Goal: Information Seeking & Learning: Learn about a topic

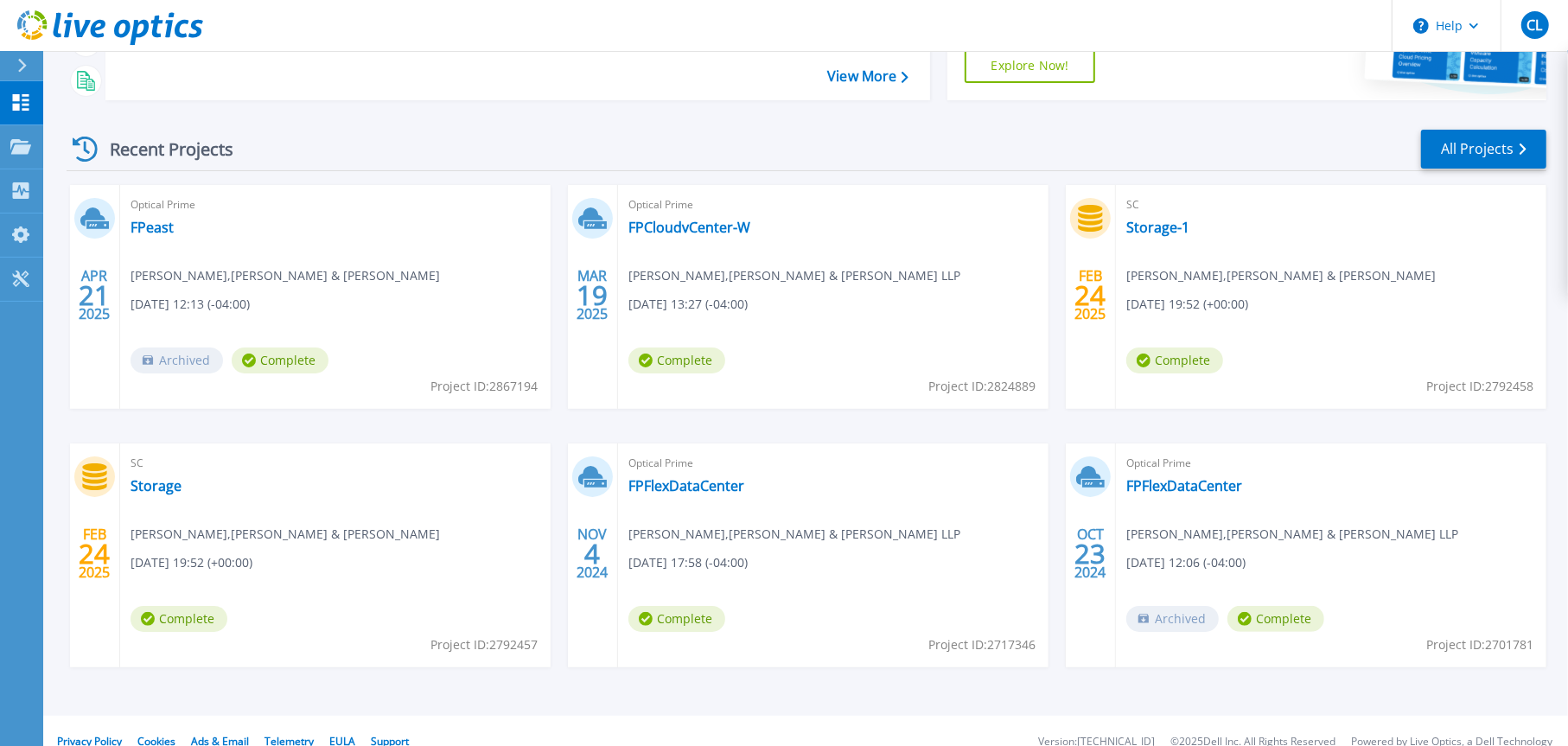
scroll to position [212, 0]
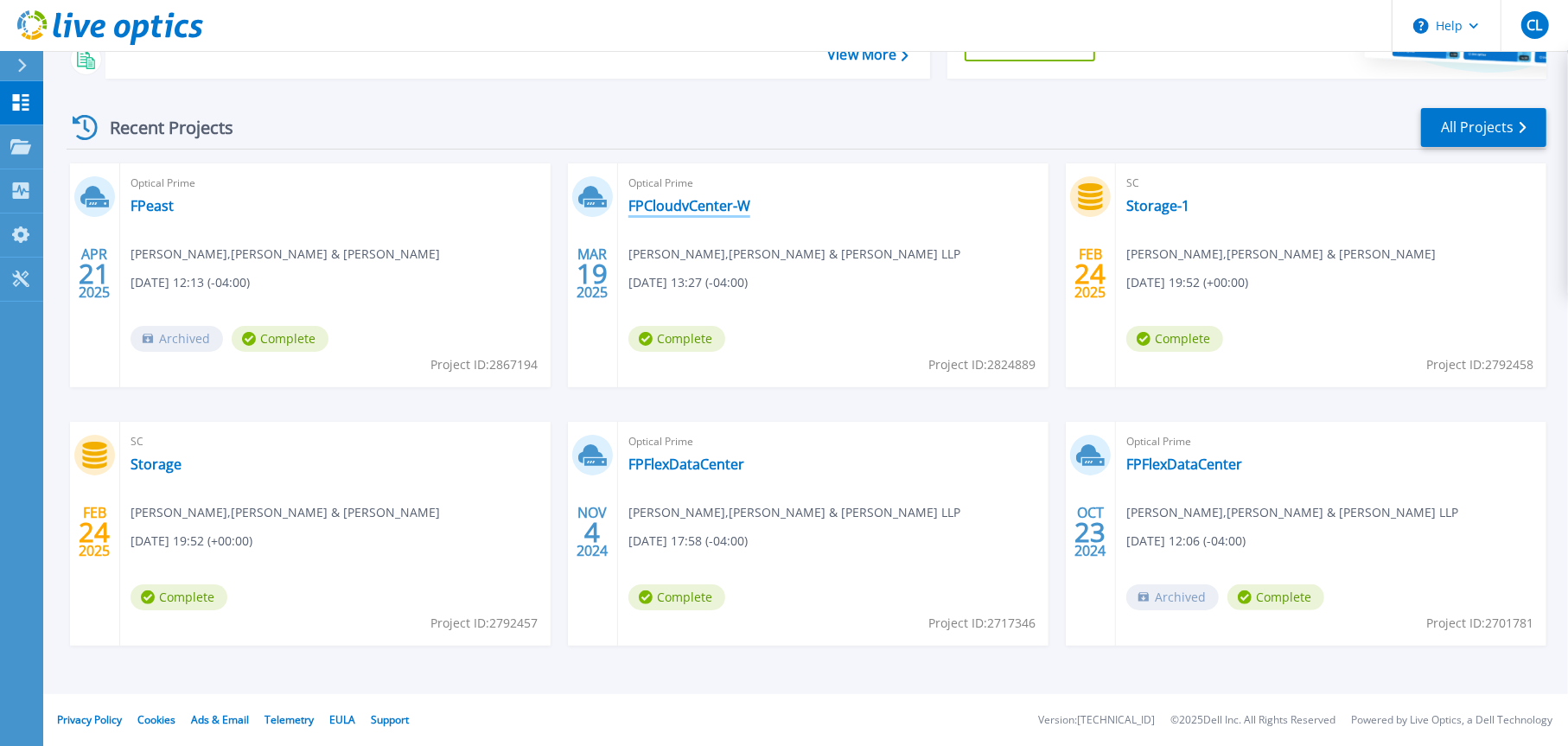
click at [705, 204] on link "FPCloudvCenter-W" at bounding box center [688, 205] width 122 height 17
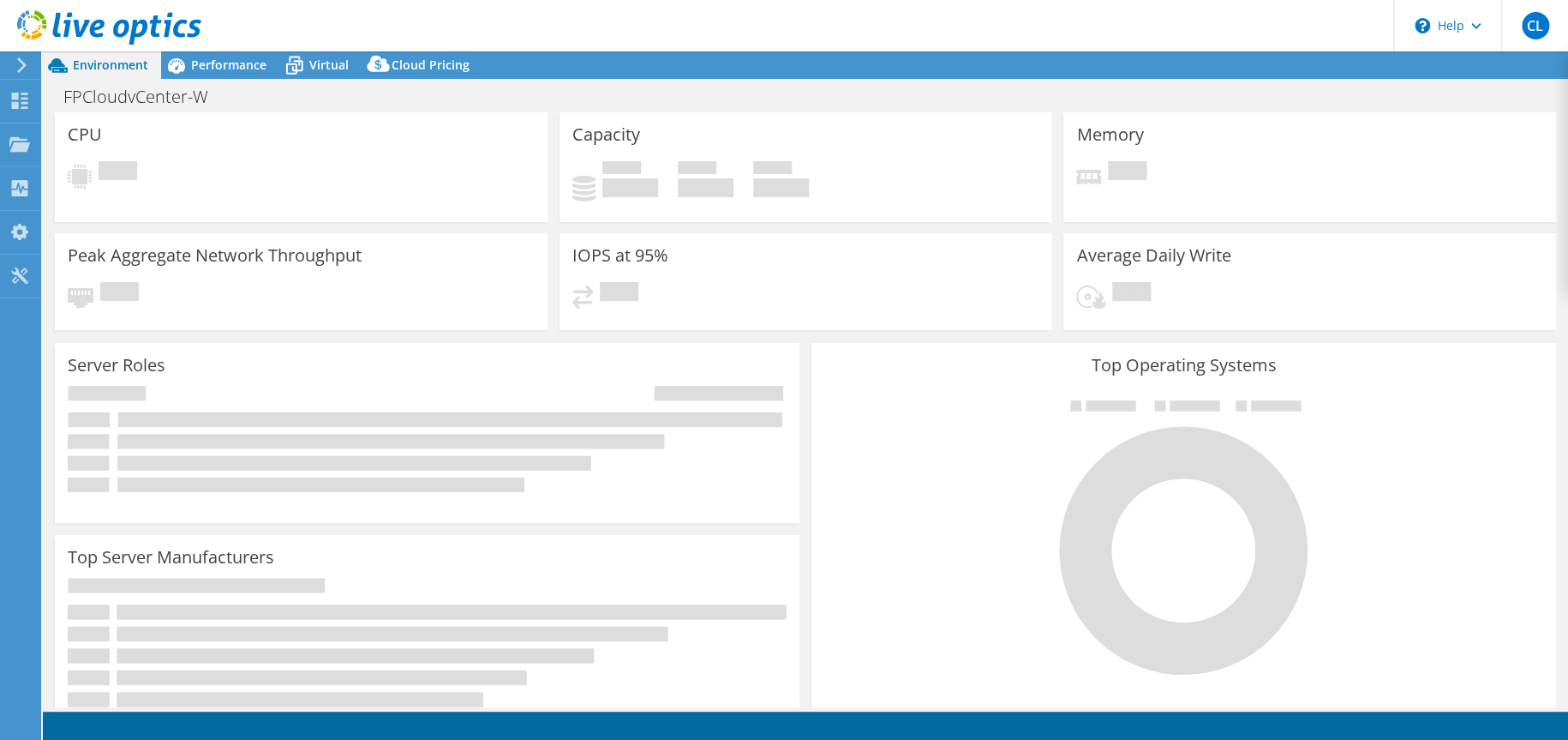
select select "USD"
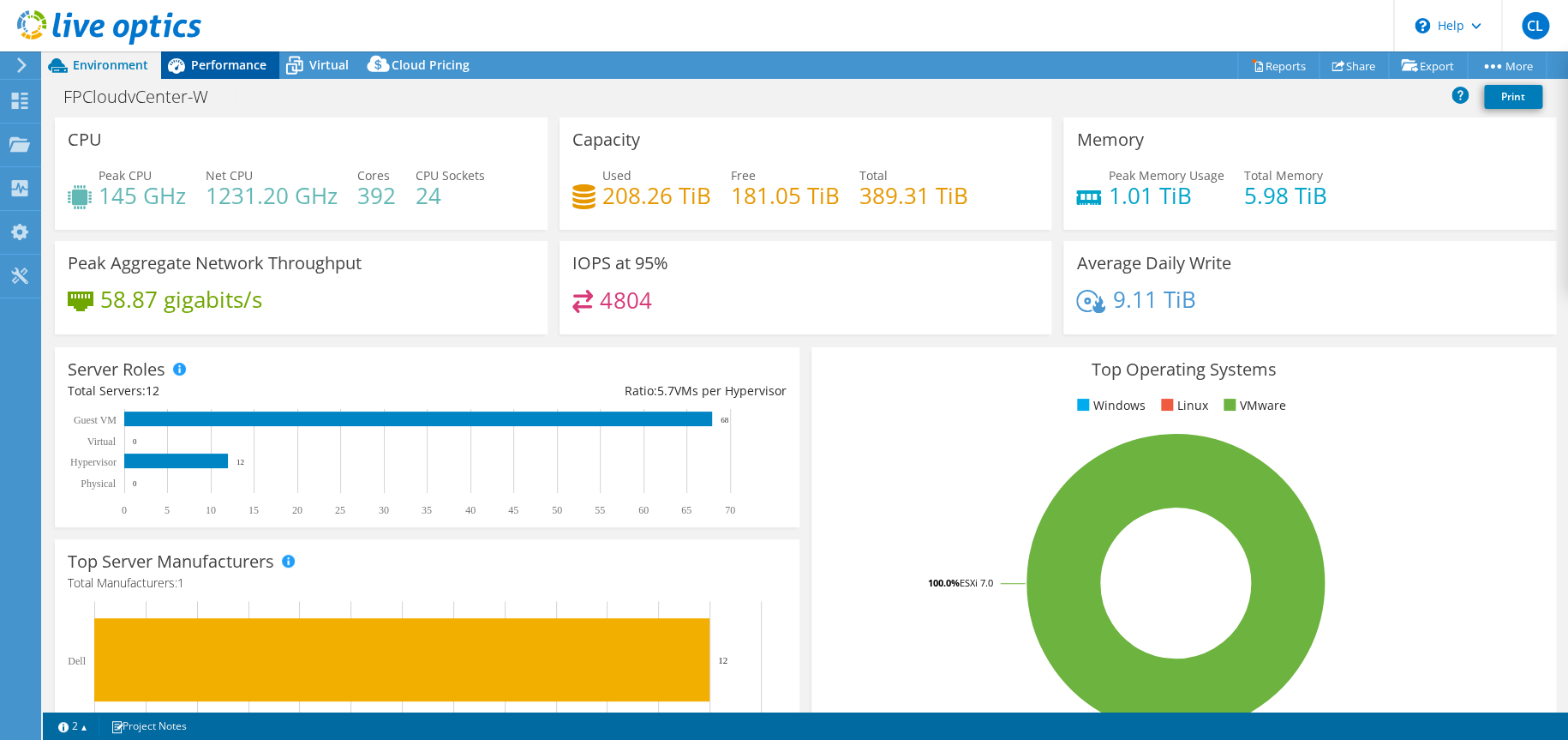
click at [223, 68] on span "Performance" at bounding box center [229, 64] width 75 height 16
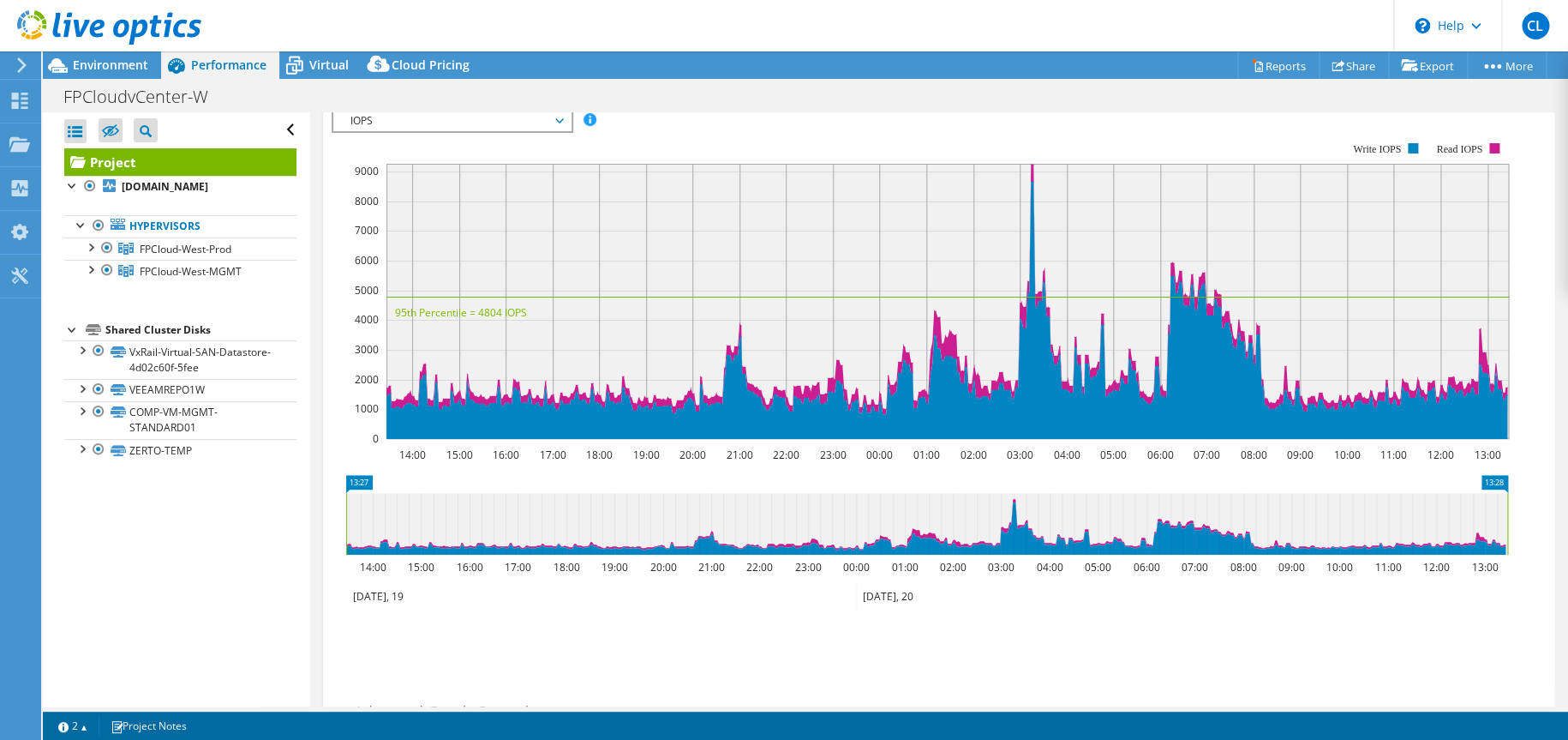
scroll to position [461, 0]
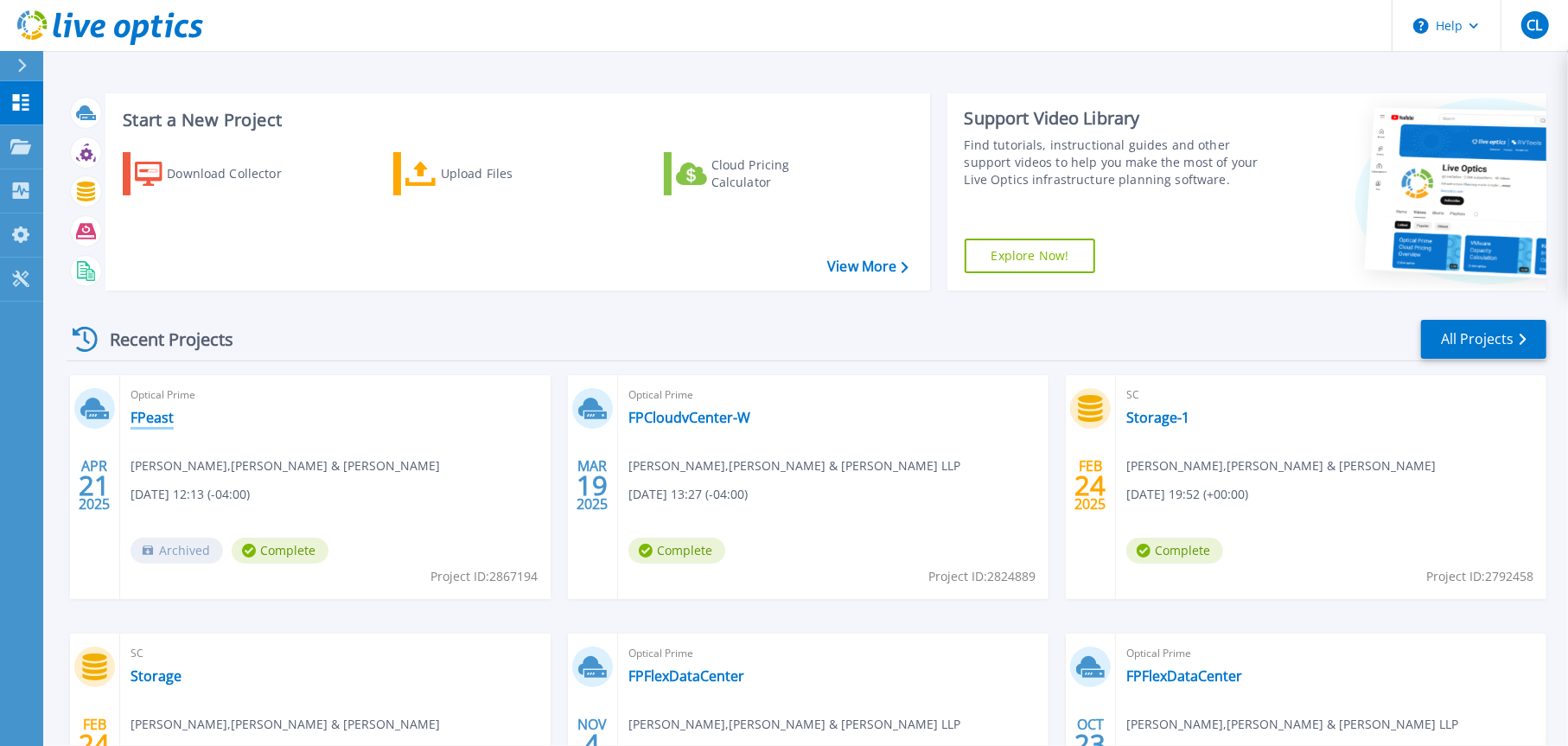
click at [150, 417] on link "FPeast" at bounding box center [152, 417] width 43 height 17
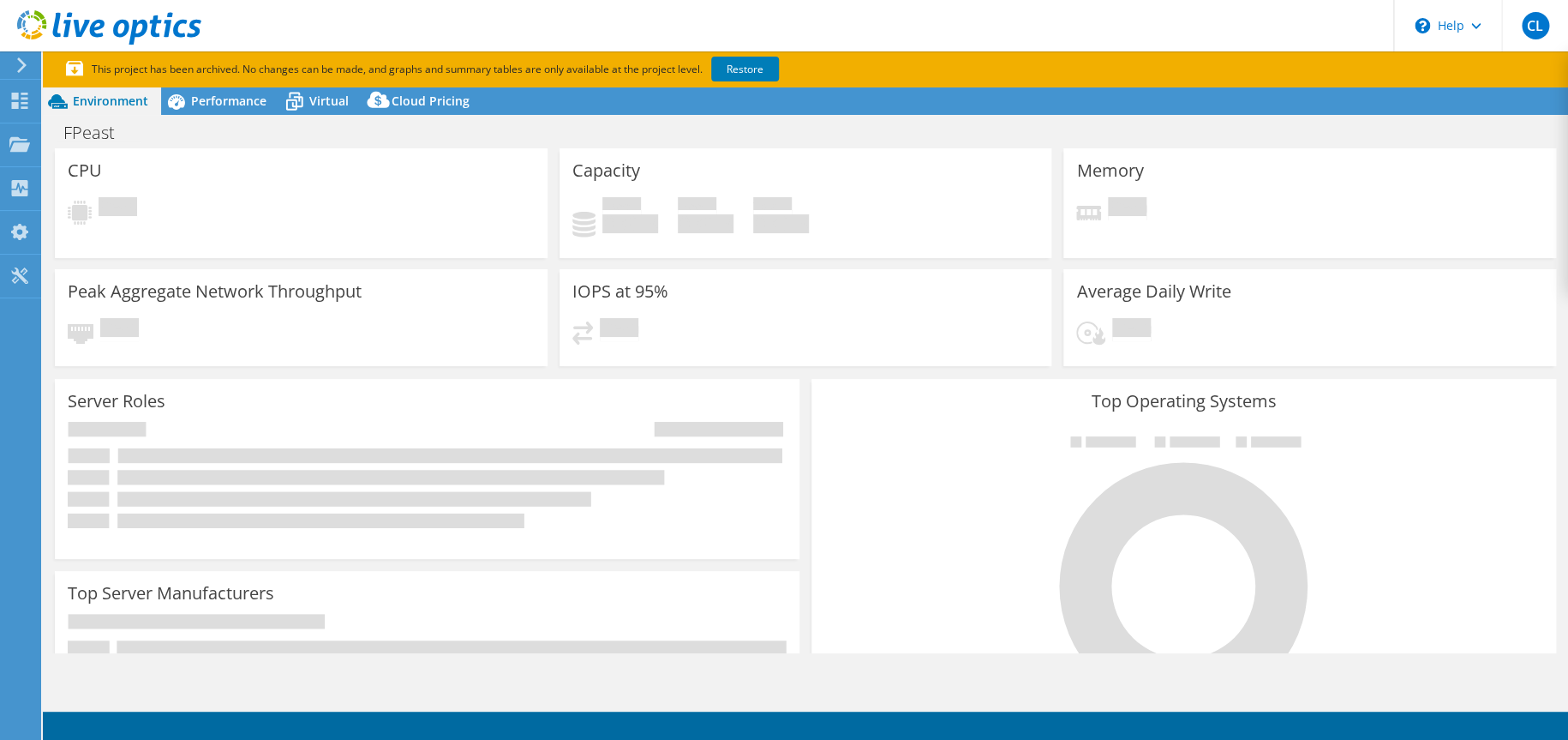
select select "USD"
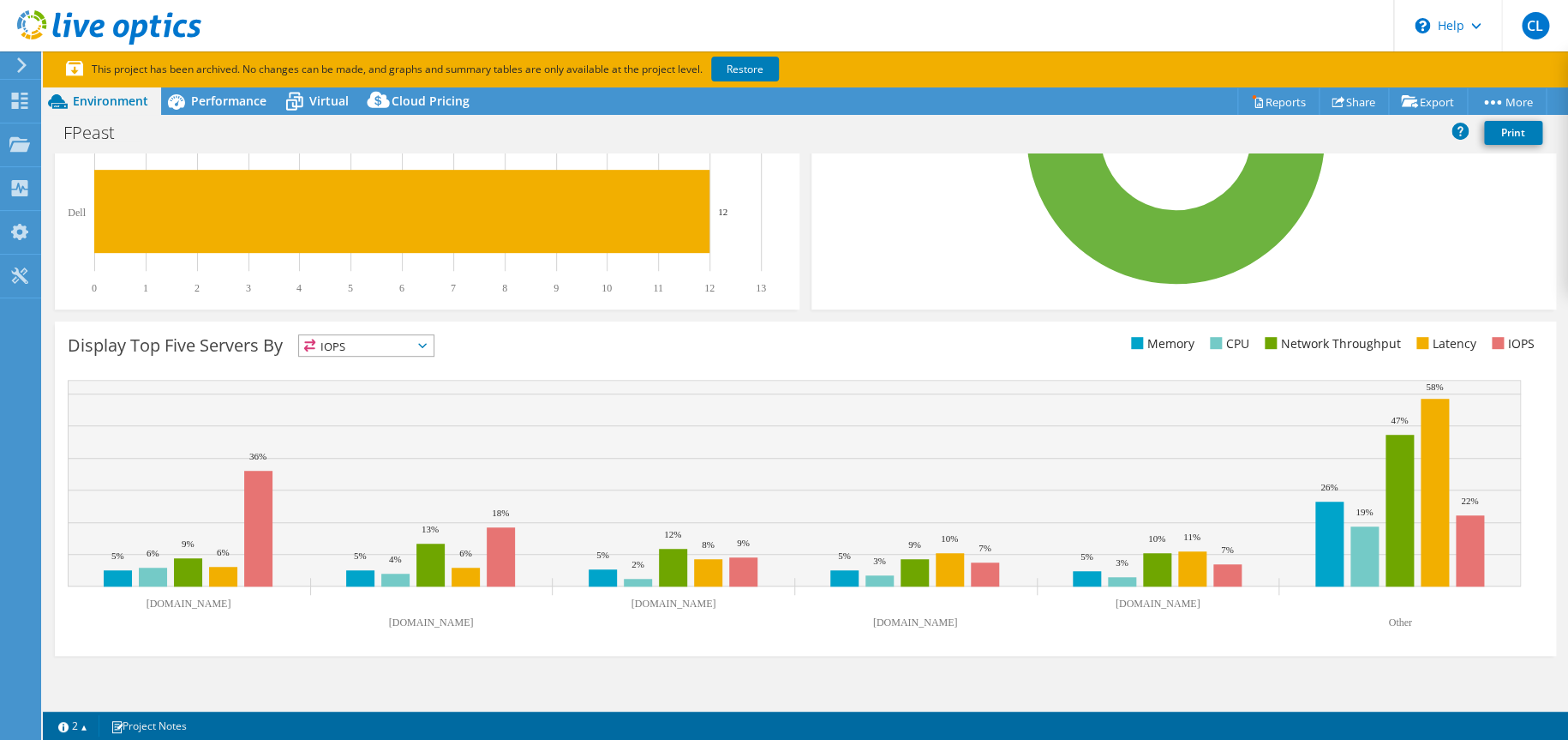
scroll to position [494, 0]
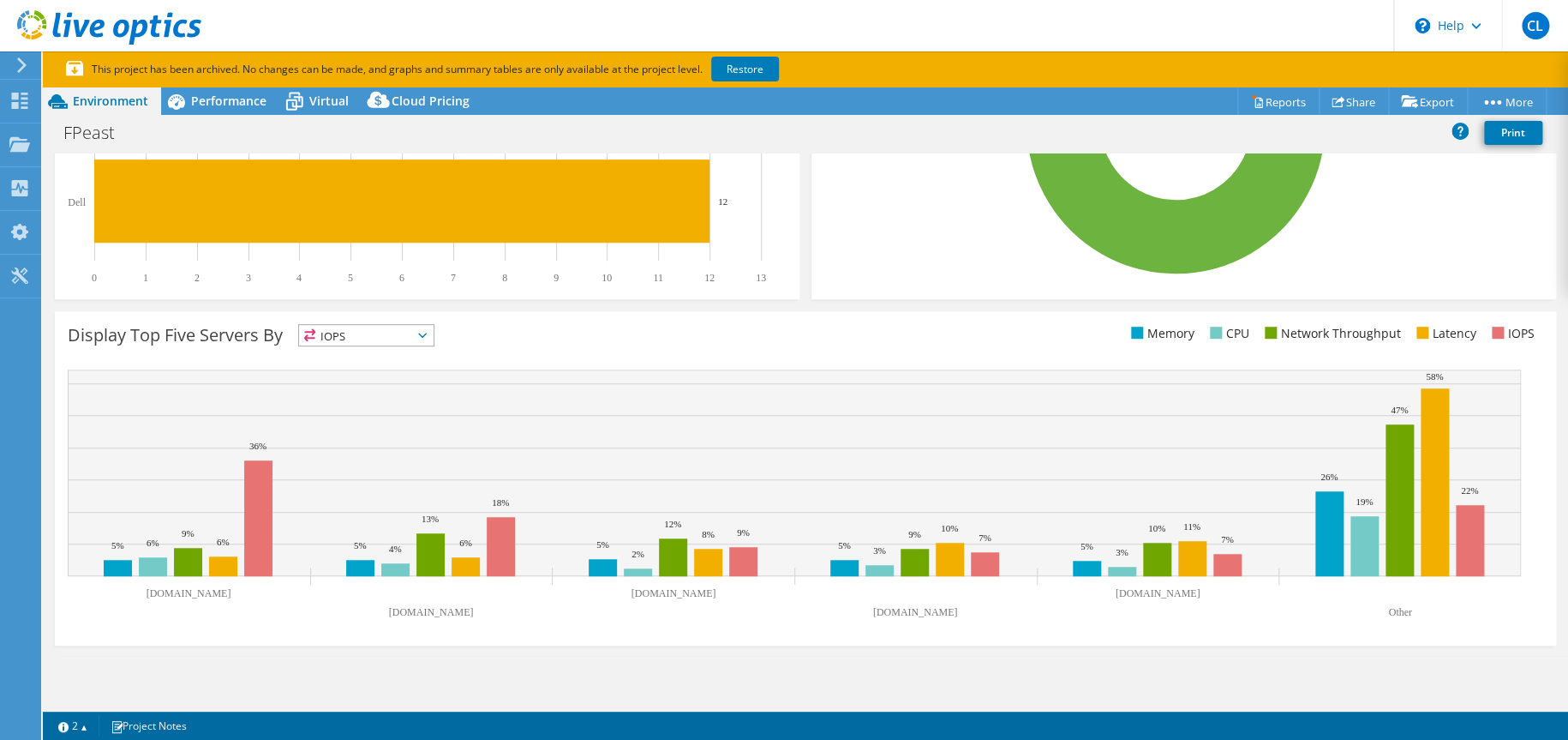
click at [347, 332] on span "IOPS" at bounding box center [366, 335] width 135 height 21
click at [549, 338] on div "Display Top Five Servers By IOPS IOPS" at bounding box center [437, 339] width 738 height 29
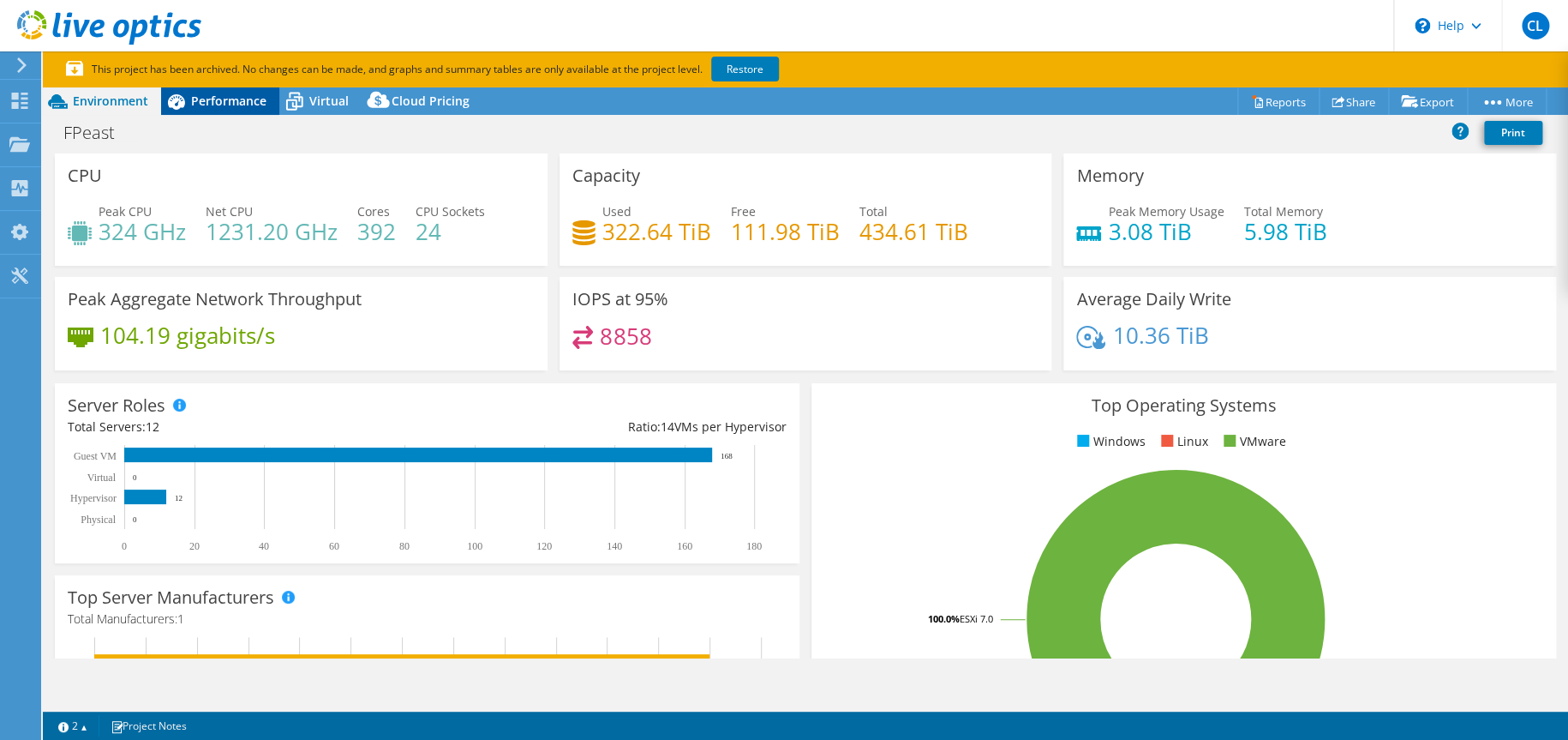
click at [222, 100] on span "Performance" at bounding box center [229, 101] width 75 height 16
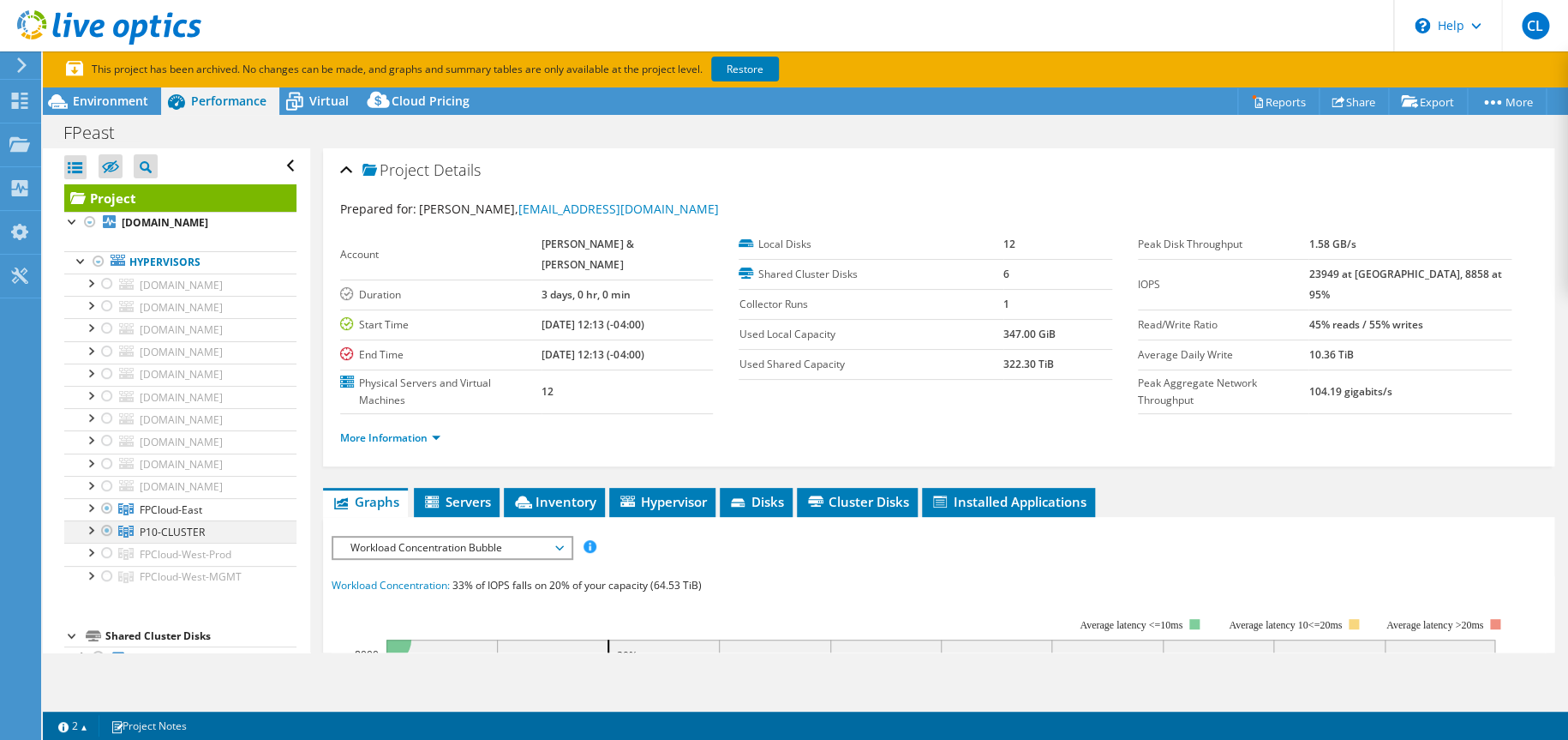
click at [90, 526] on div at bounding box center [89, 528] width 17 height 17
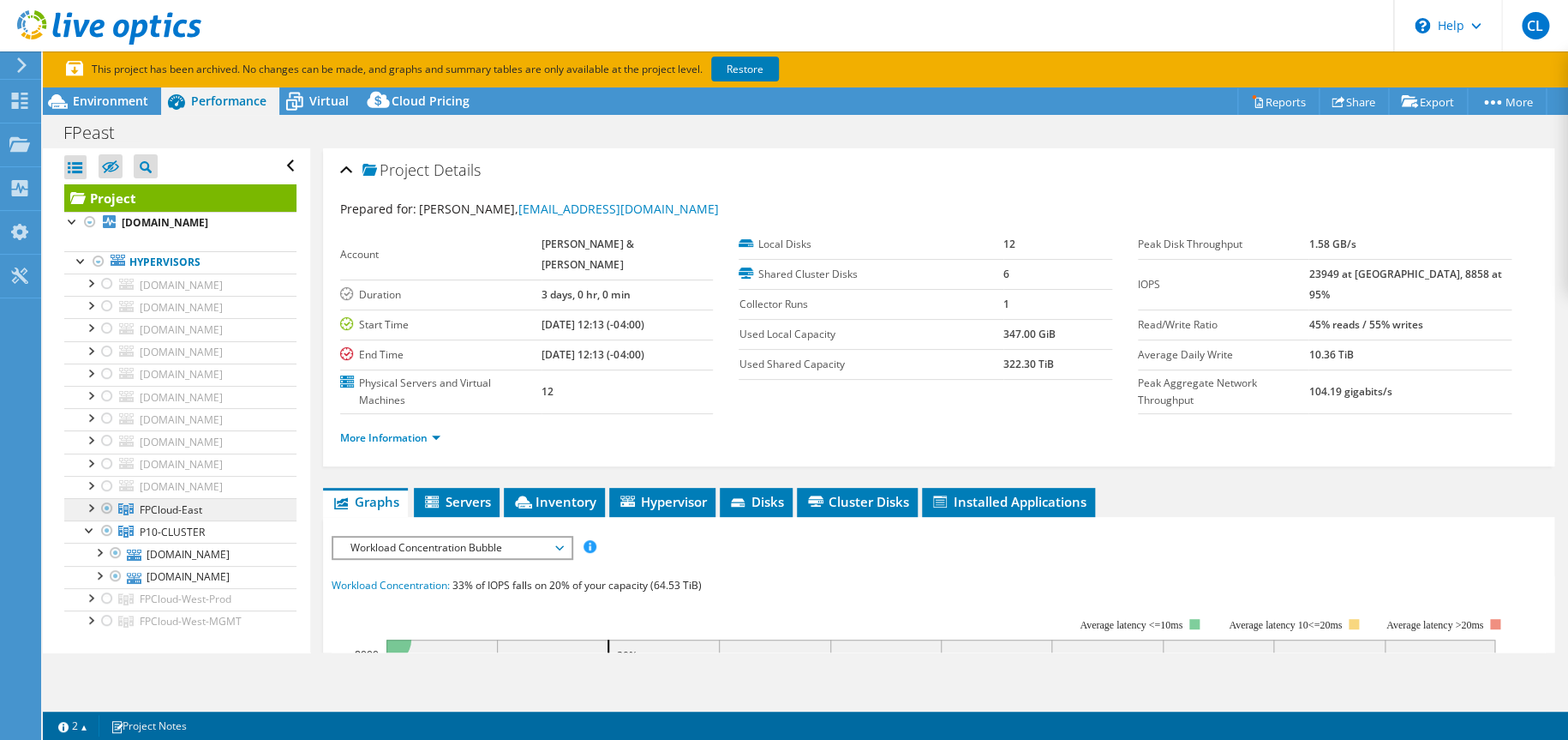
scroll to position [285, 0]
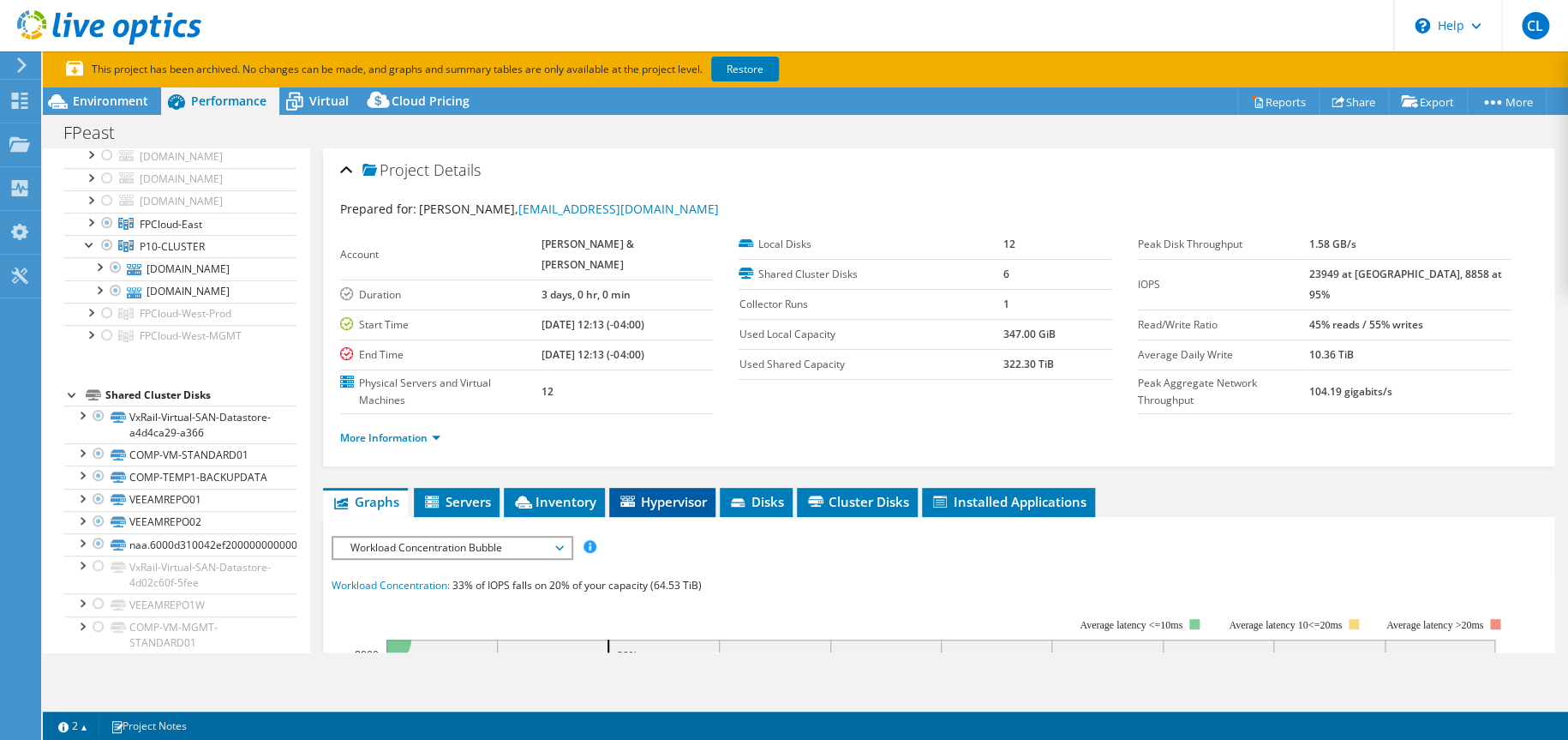
click at [659, 493] on span "Hypervisor" at bounding box center [663, 501] width 89 height 17
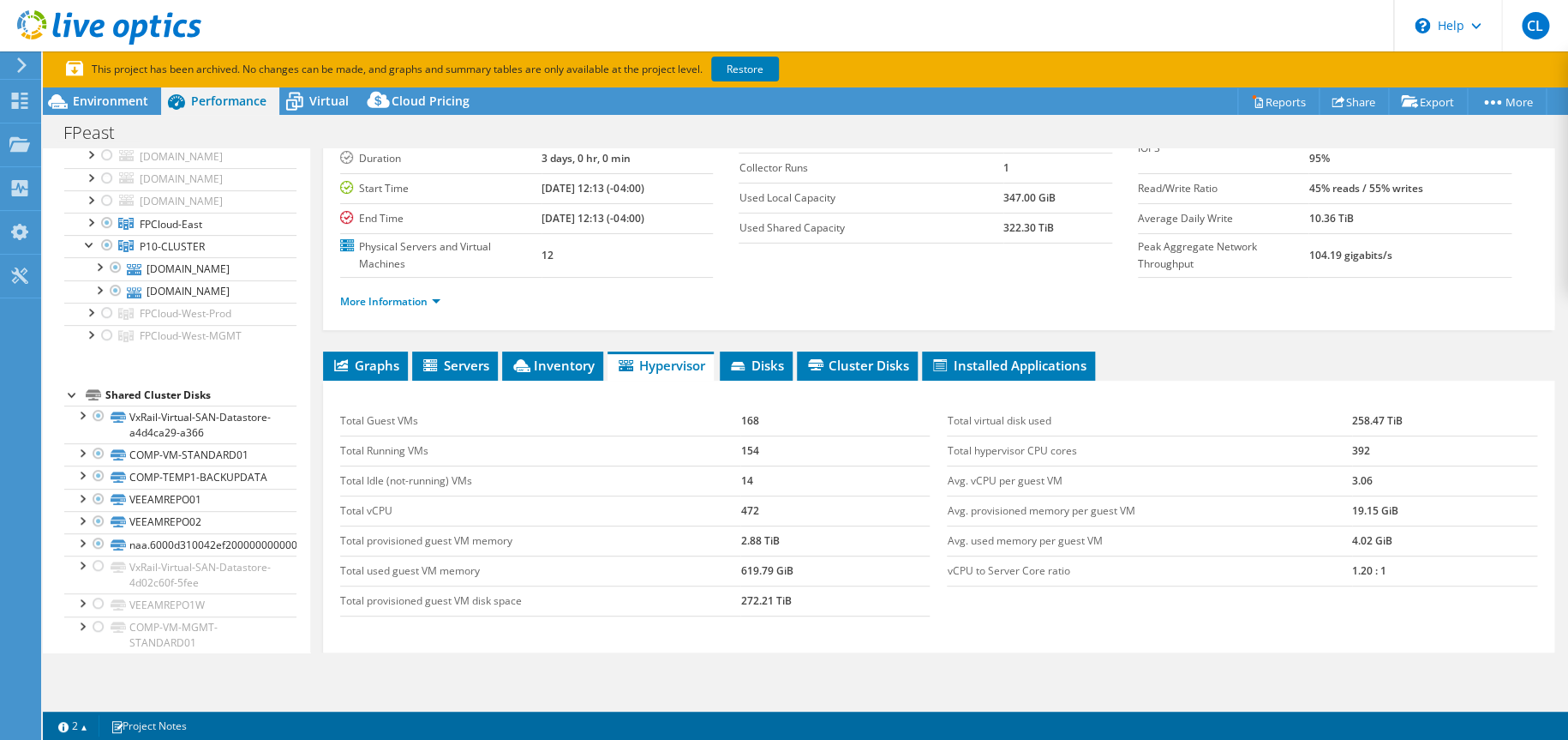
scroll to position [0, 0]
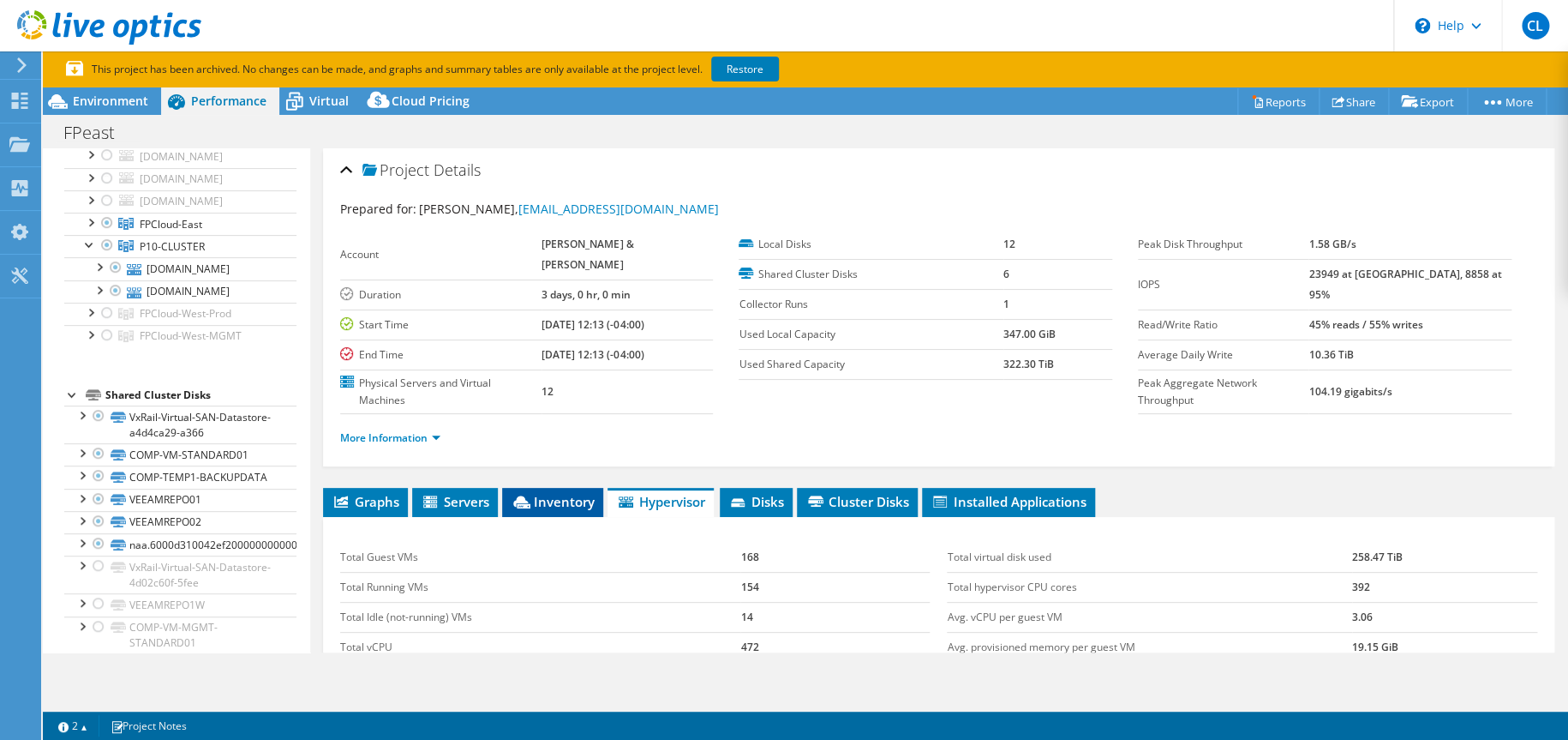
click at [555, 488] on li "Inventory" at bounding box center [552, 502] width 101 height 29
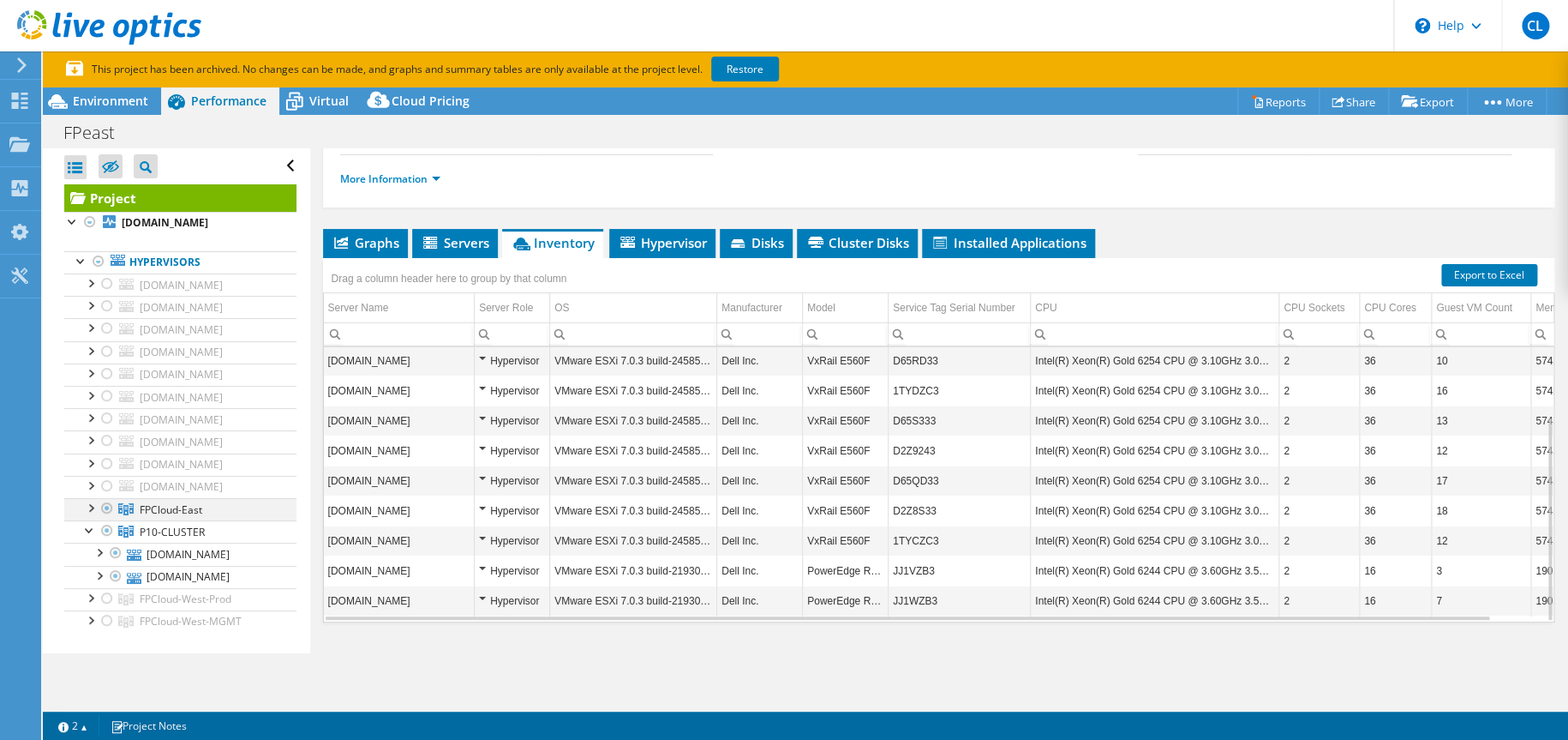
click at [92, 509] on div at bounding box center [89, 506] width 17 height 17
click at [183, 505] on span "FPCloud-East" at bounding box center [171, 509] width 63 height 14
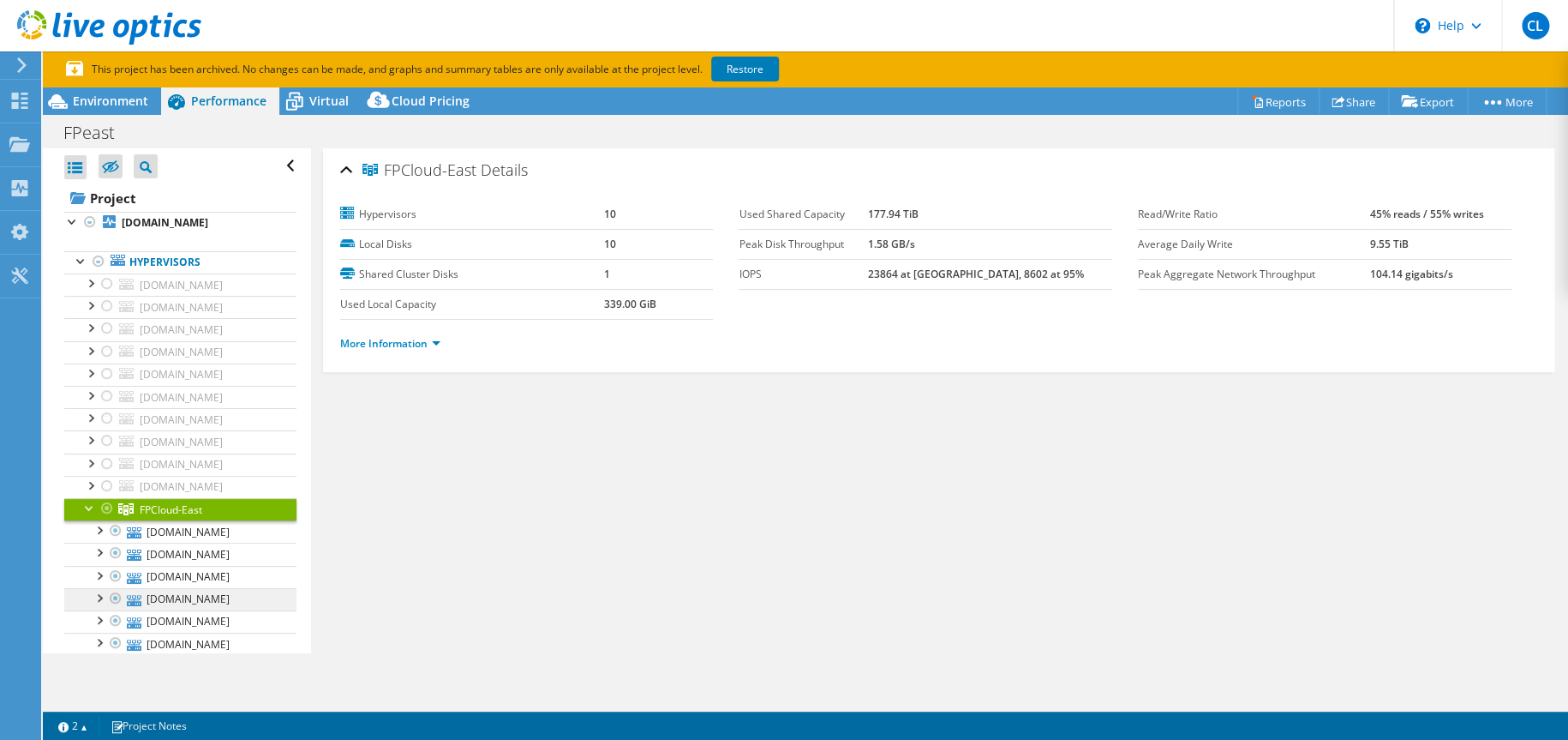
scroll to position [285, 0]
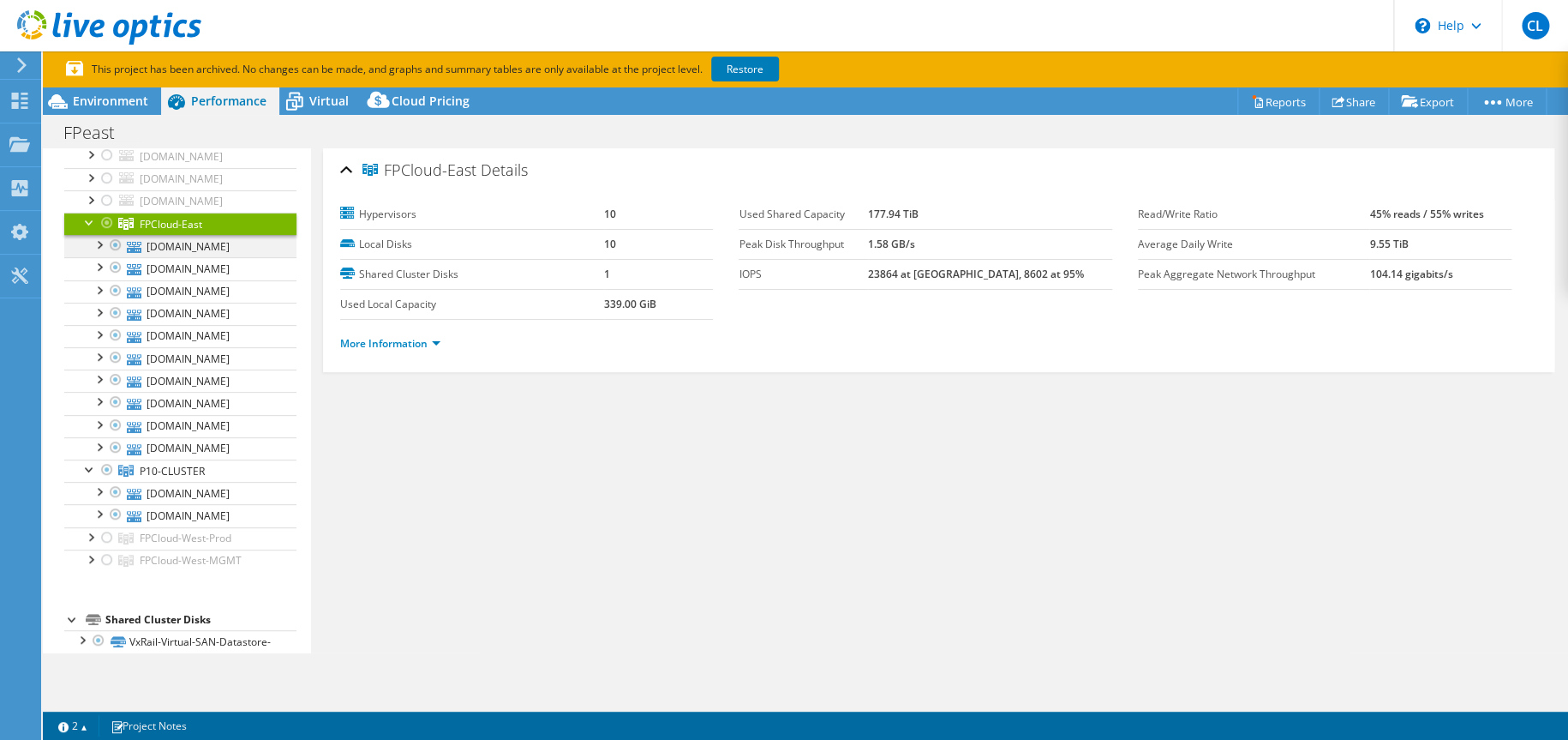
click at [103, 248] on div at bounding box center [98, 243] width 17 height 17
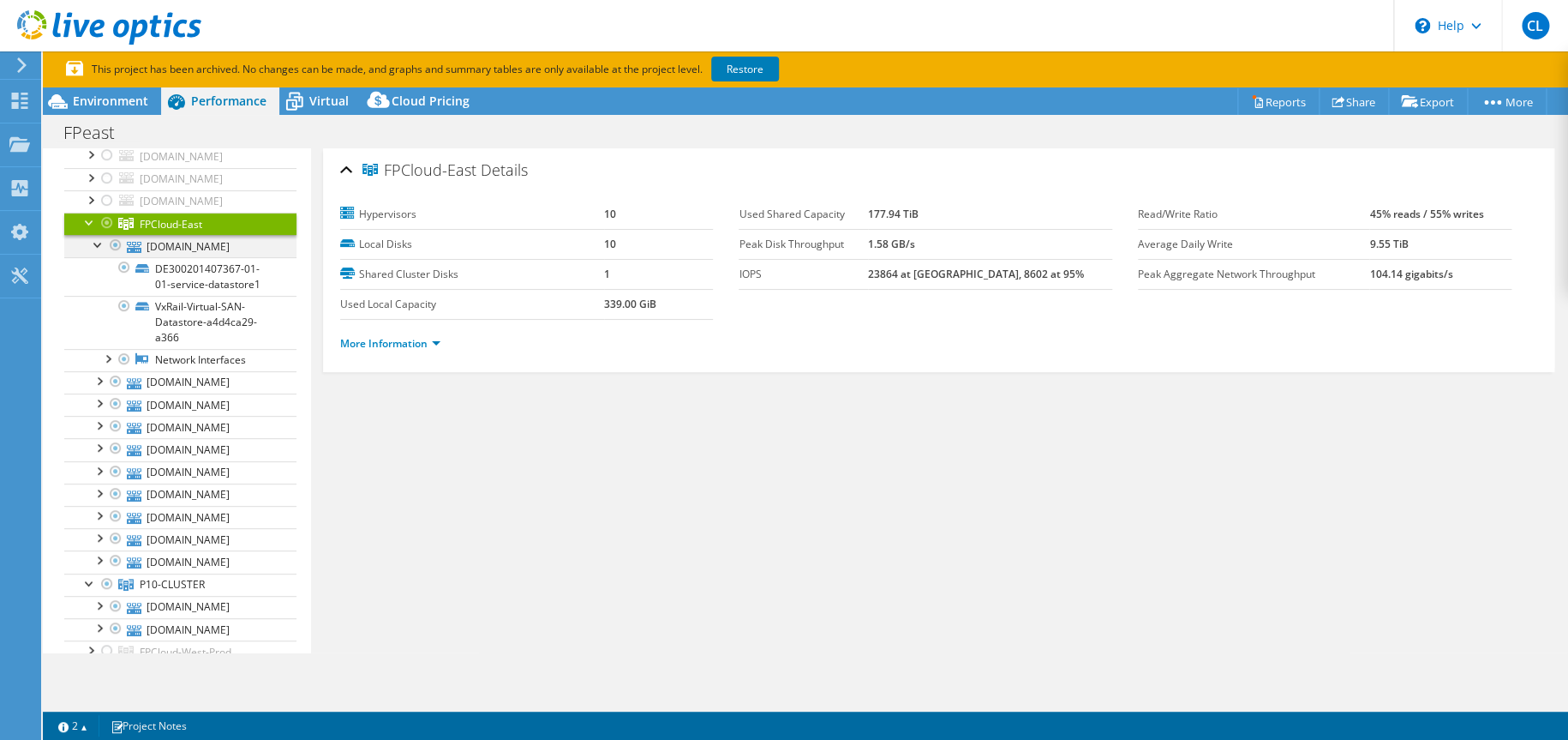
click at [95, 248] on div at bounding box center [98, 243] width 17 height 17
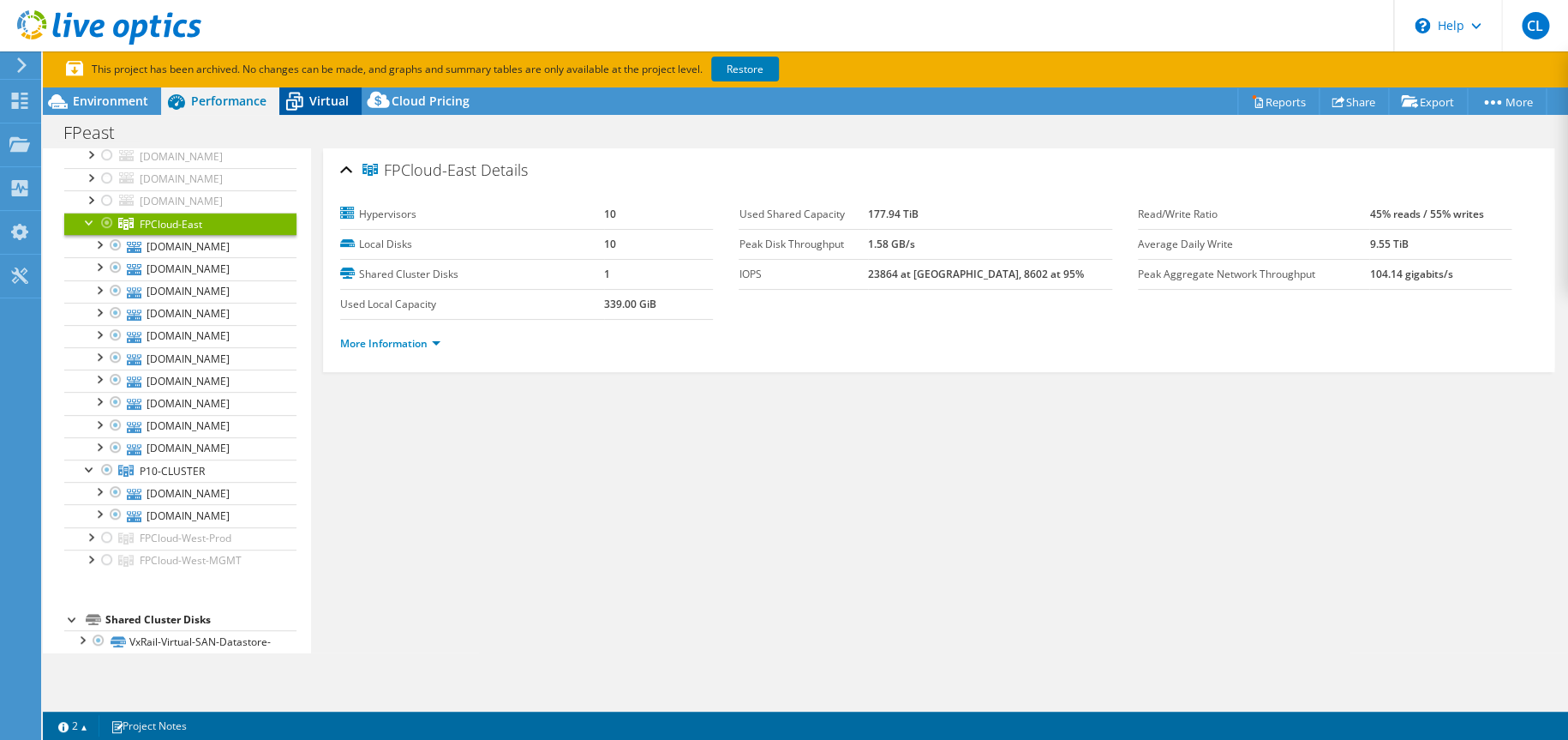
click at [326, 98] on span "Virtual" at bounding box center [329, 101] width 39 height 16
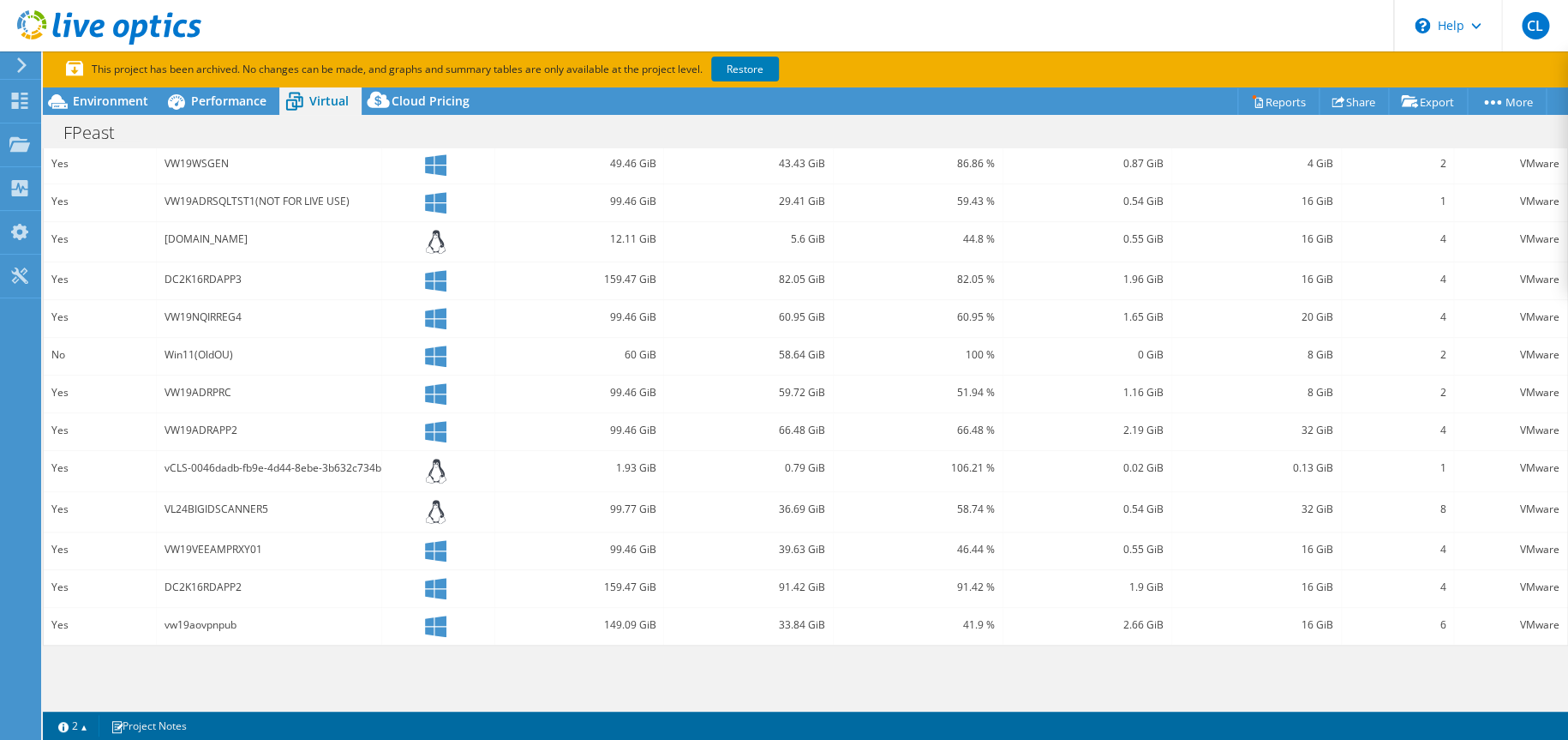
scroll to position [0, 0]
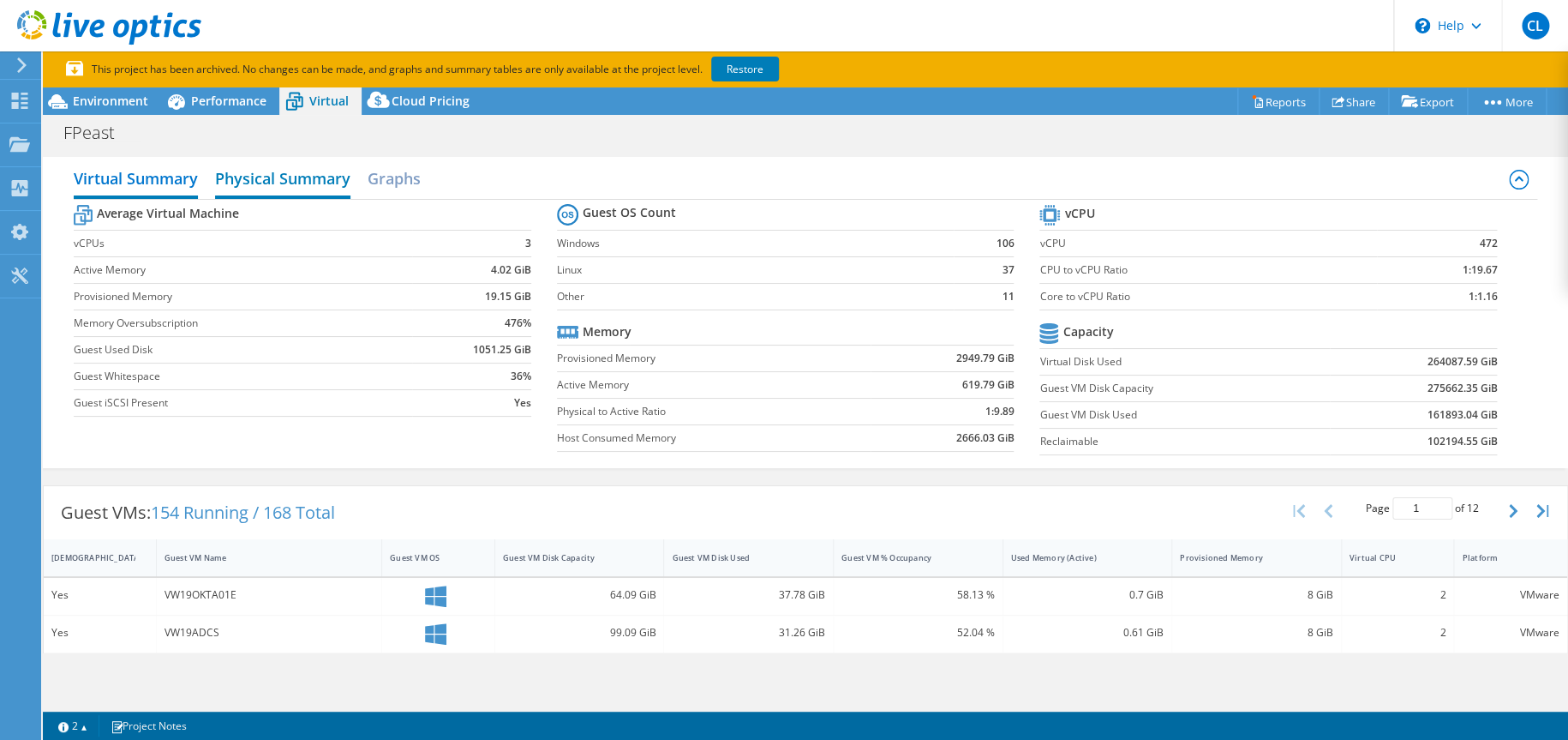
click at [281, 182] on h2 "Physical Summary" at bounding box center [283, 180] width 136 height 38
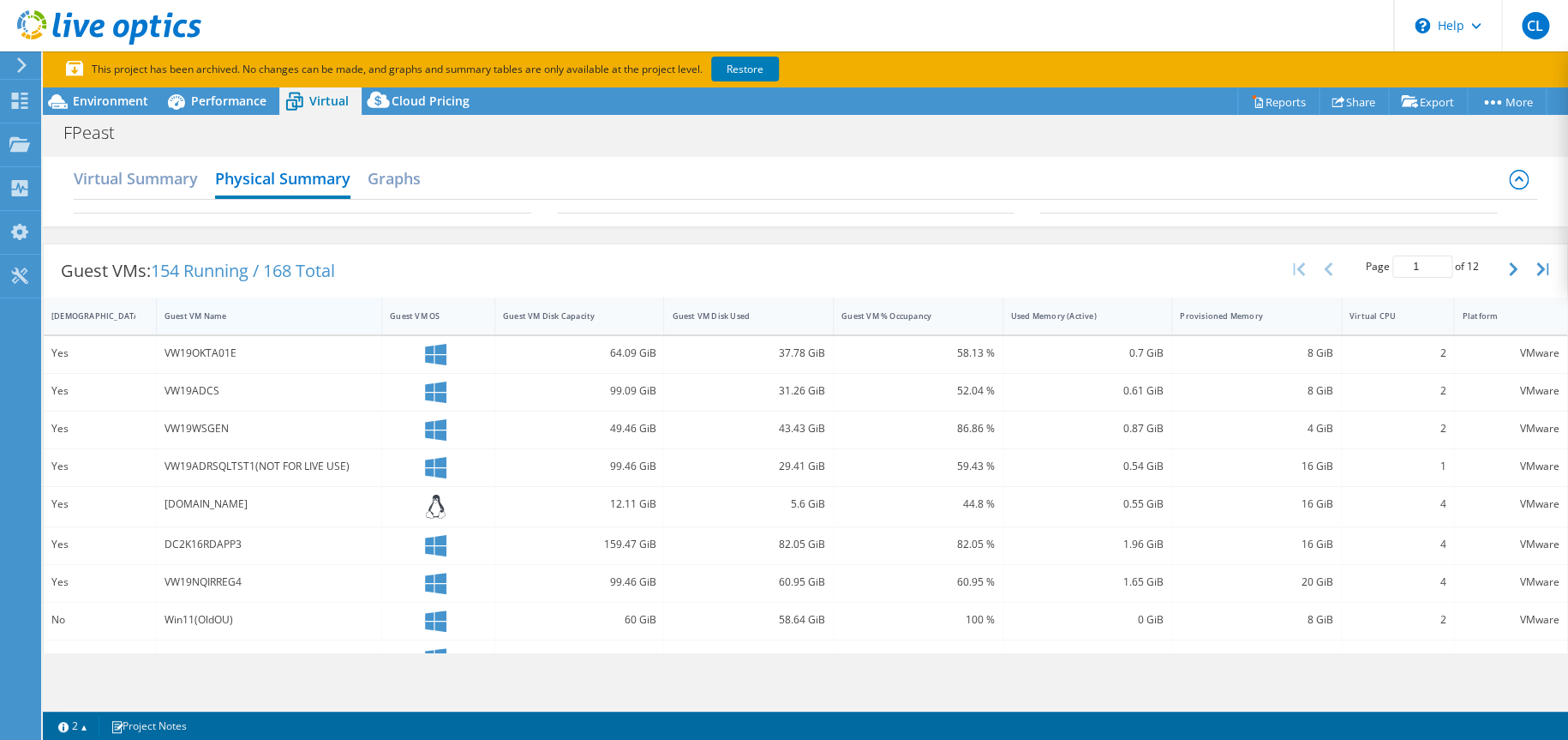
click at [221, 321] on div "Guest VM Name" at bounding box center [259, 316] width 204 height 27
click at [227, 319] on div "Guest VM Name" at bounding box center [258, 315] width 189 height 11
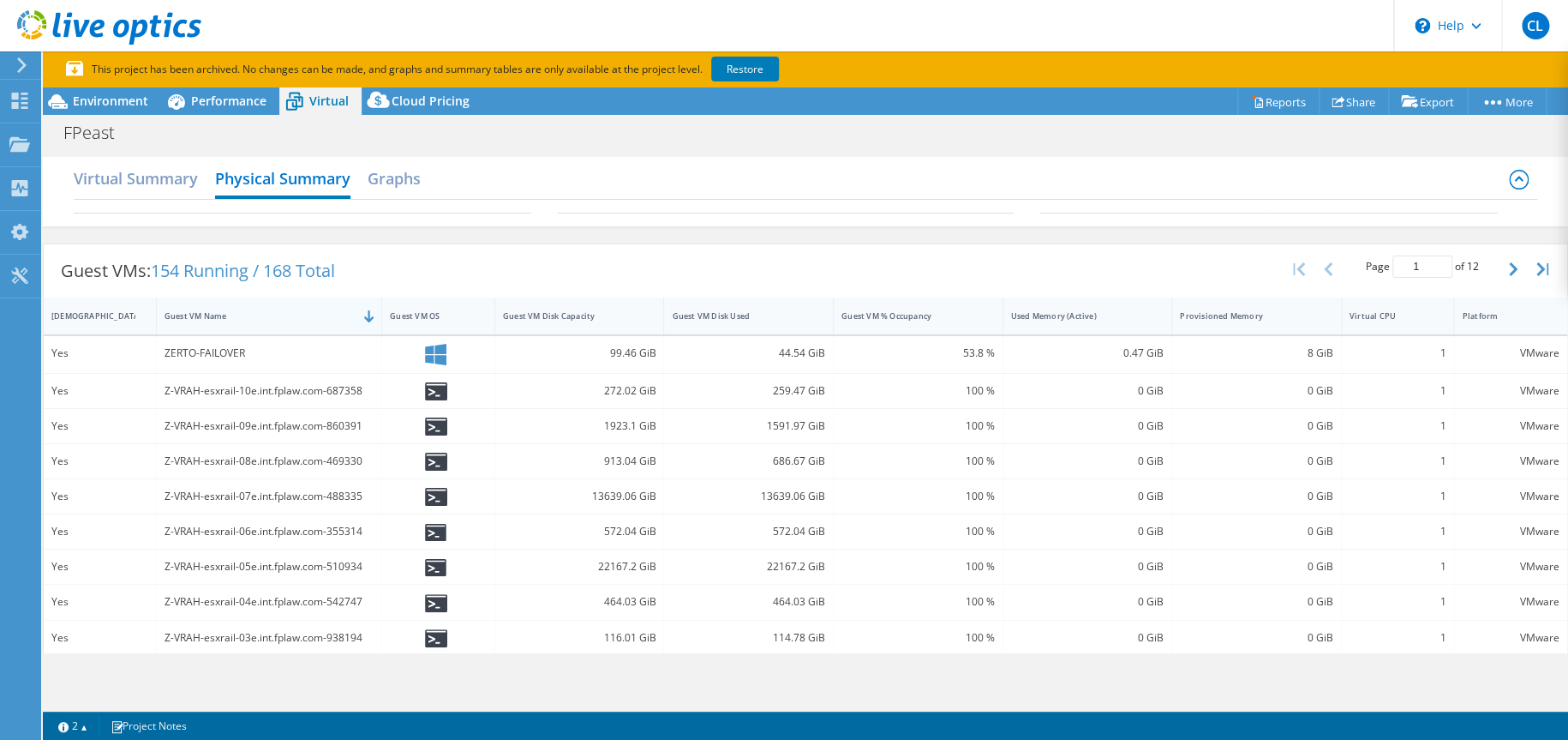
click at [218, 312] on div "Guest VM Name" at bounding box center [258, 315] width 189 height 11
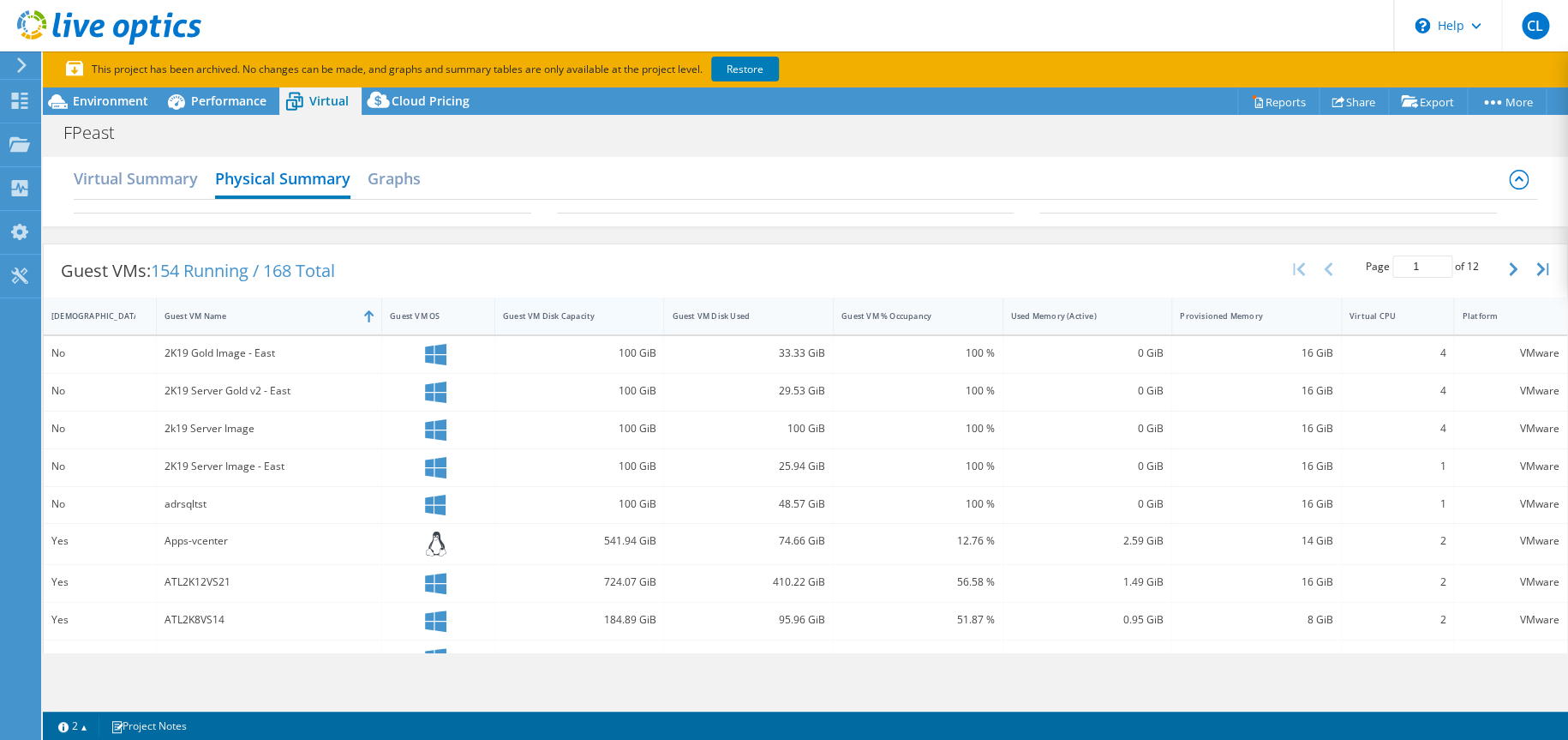
click at [602, 312] on div "Guest VM Disk Capacity" at bounding box center [569, 315] width 133 height 11
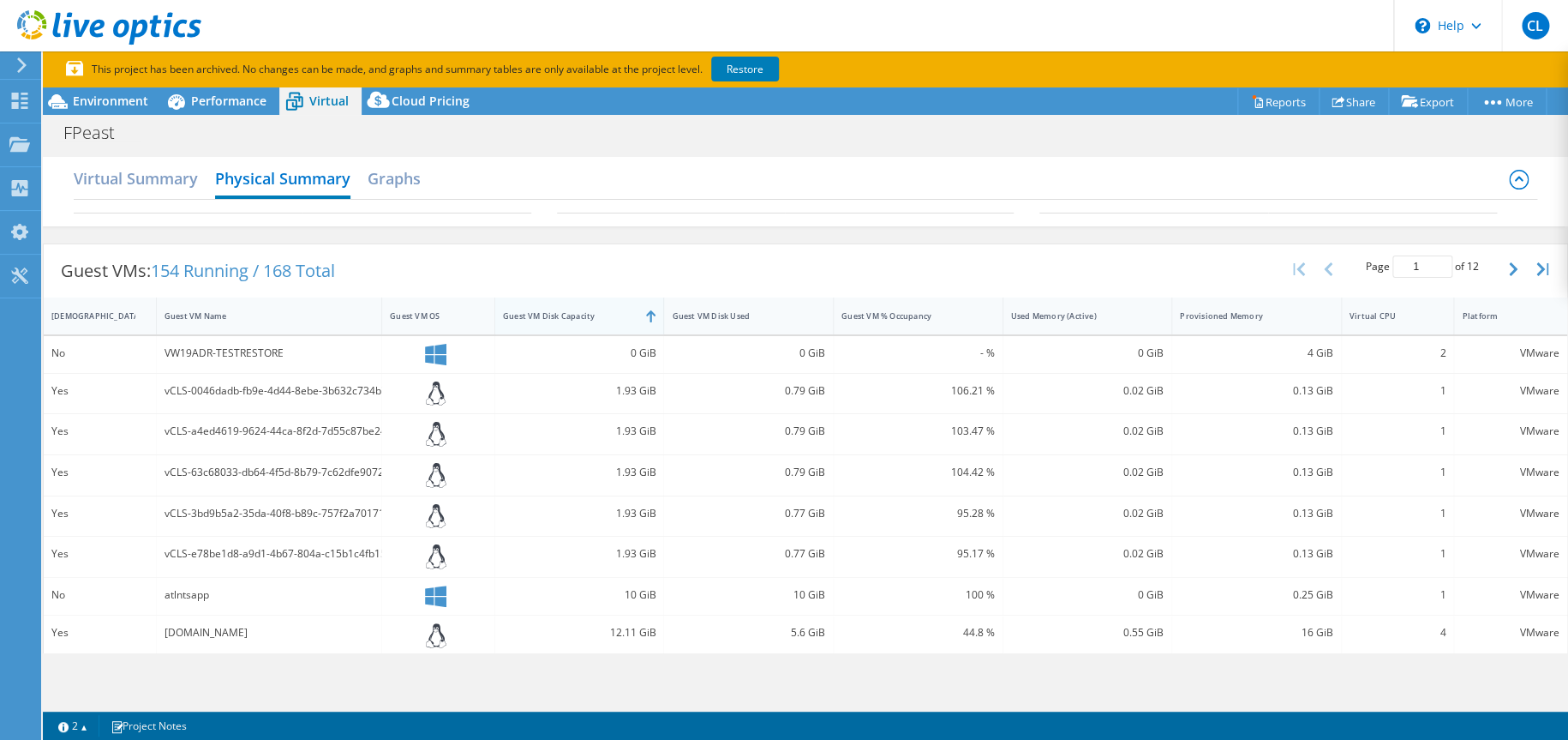
click at [588, 315] on div "Guest VM Disk Capacity" at bounding box center [569, 315] width 133 height 11
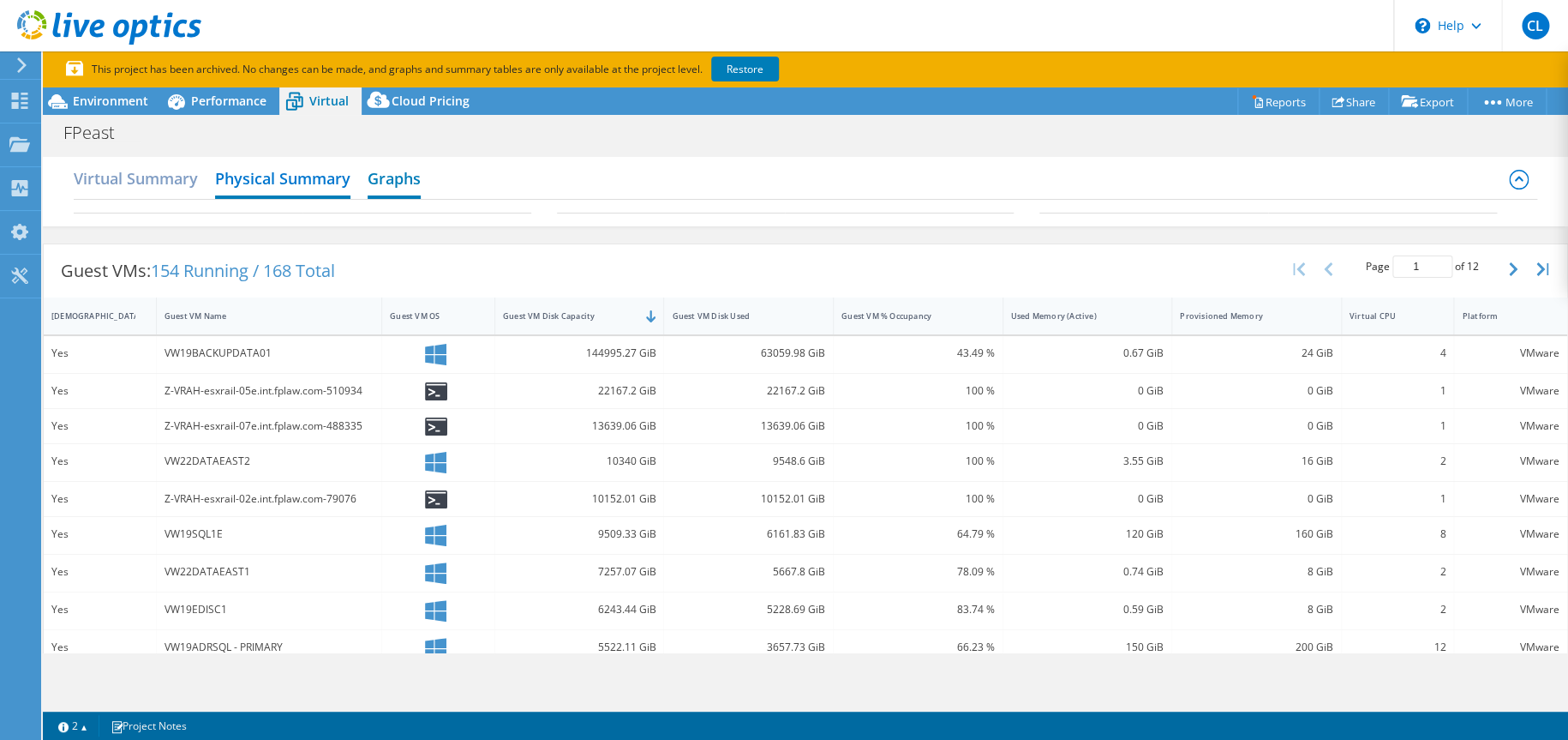
click at [406, 178] on h2 "Graphs" at bounding box center [394, 180] width 53 height 38
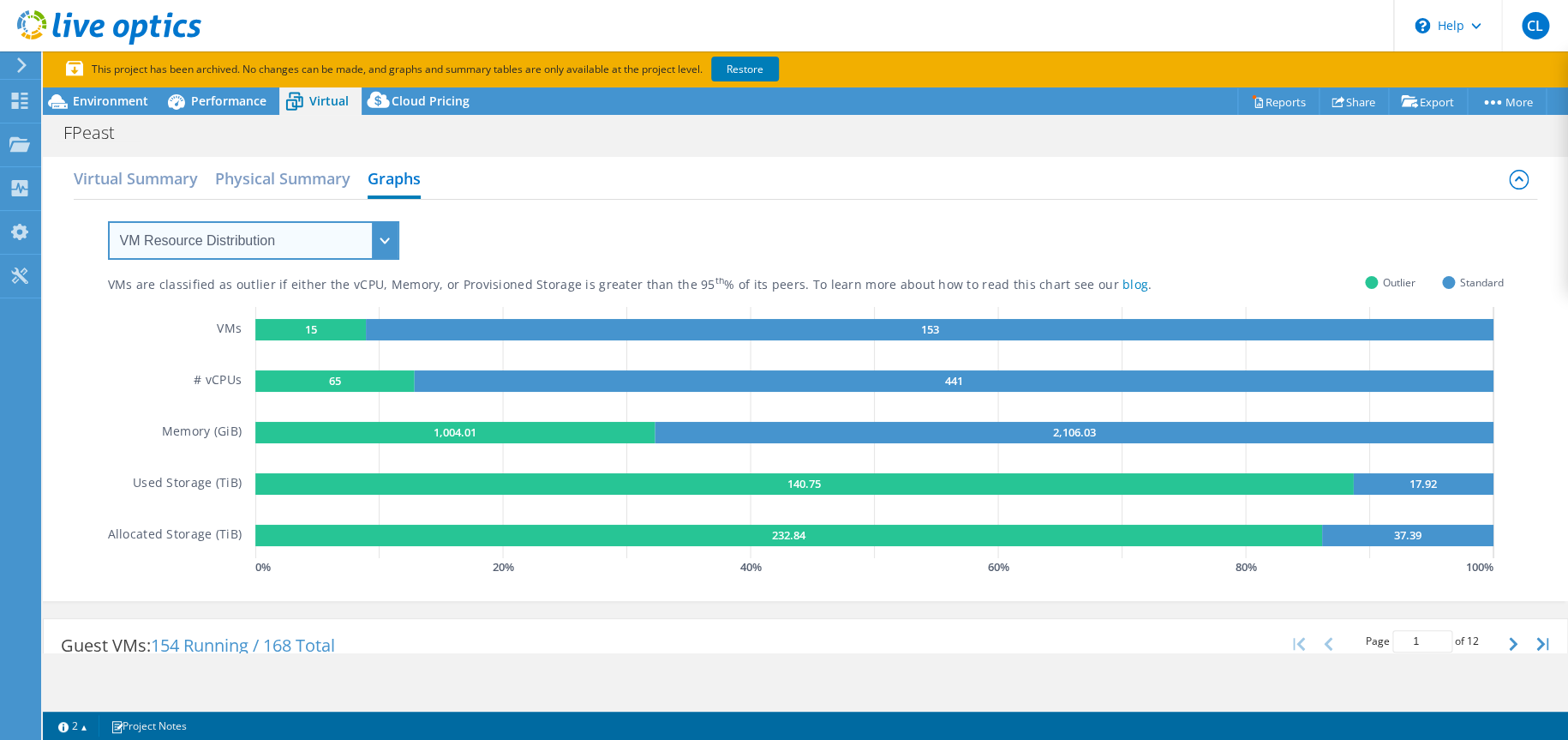
click at [288, 230] on select "VM Resource Distribution Provisioning Contrast Over Provisioning" at bounding box center [254, 240] width 291 height 38
click at [580, 271] on div "VMs are classified as outlier if either the vCPU, Memory, or Provisioned Storag…" at bounding box center [806, 390] width 1396 height 380
click at [329, 253] on select "VM Resource Distribution Provisioning Contrast Over Provisioning" at bounding box center [254, 240] width 291 height 38
select select "Over Provisioning"
click at [108, 221] on select "VM Resource Distribution Provisioning Contrast Over Provisioning" at bounding box center [254, 240] width 291 height 38
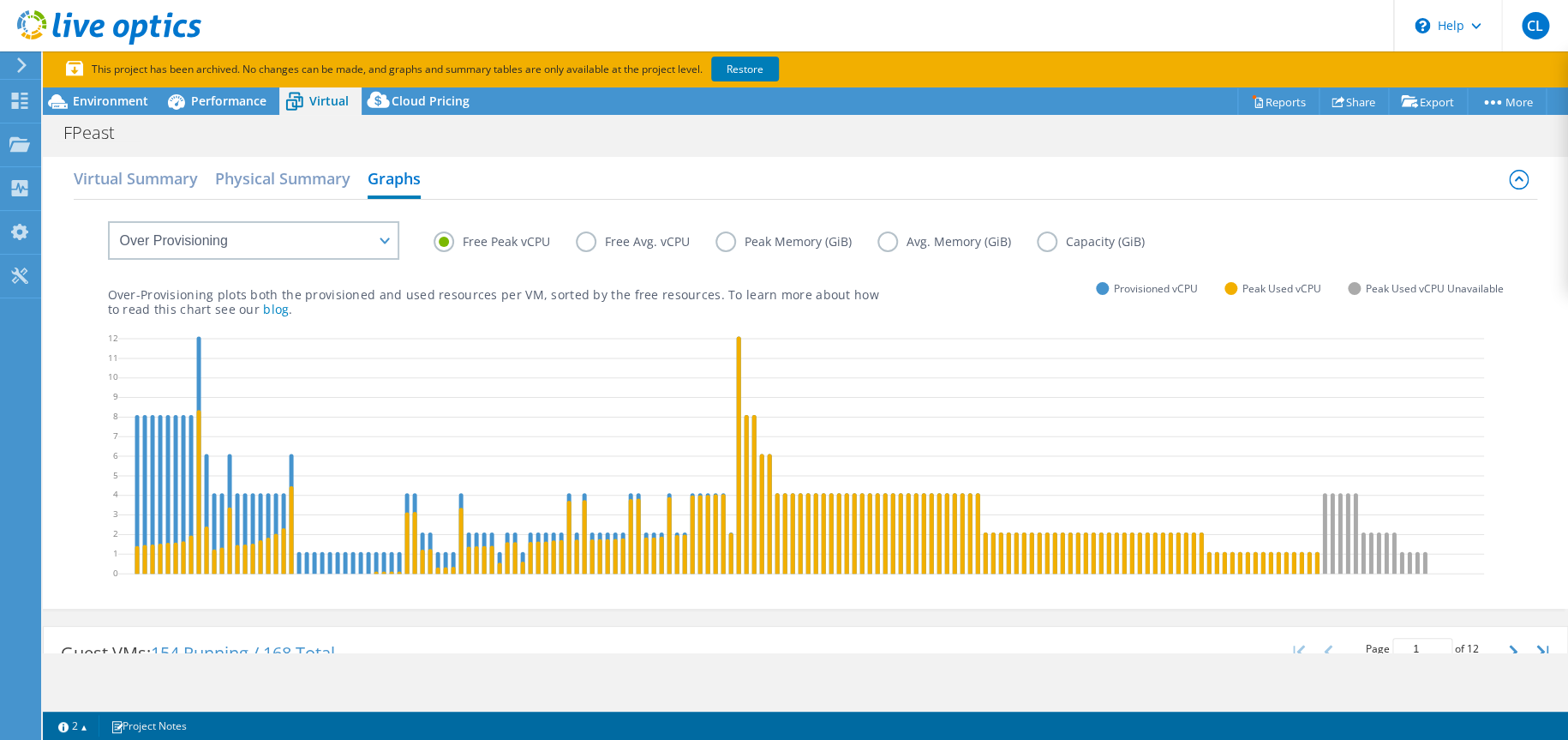
click at [583, 238] on label "Free Avg. vCPU" at bounding box center [646, 241] width 139 height 21
click at [0, 0] on input "Free Avg. vCPU" at bounding box center [0, 0] width 0 height 0
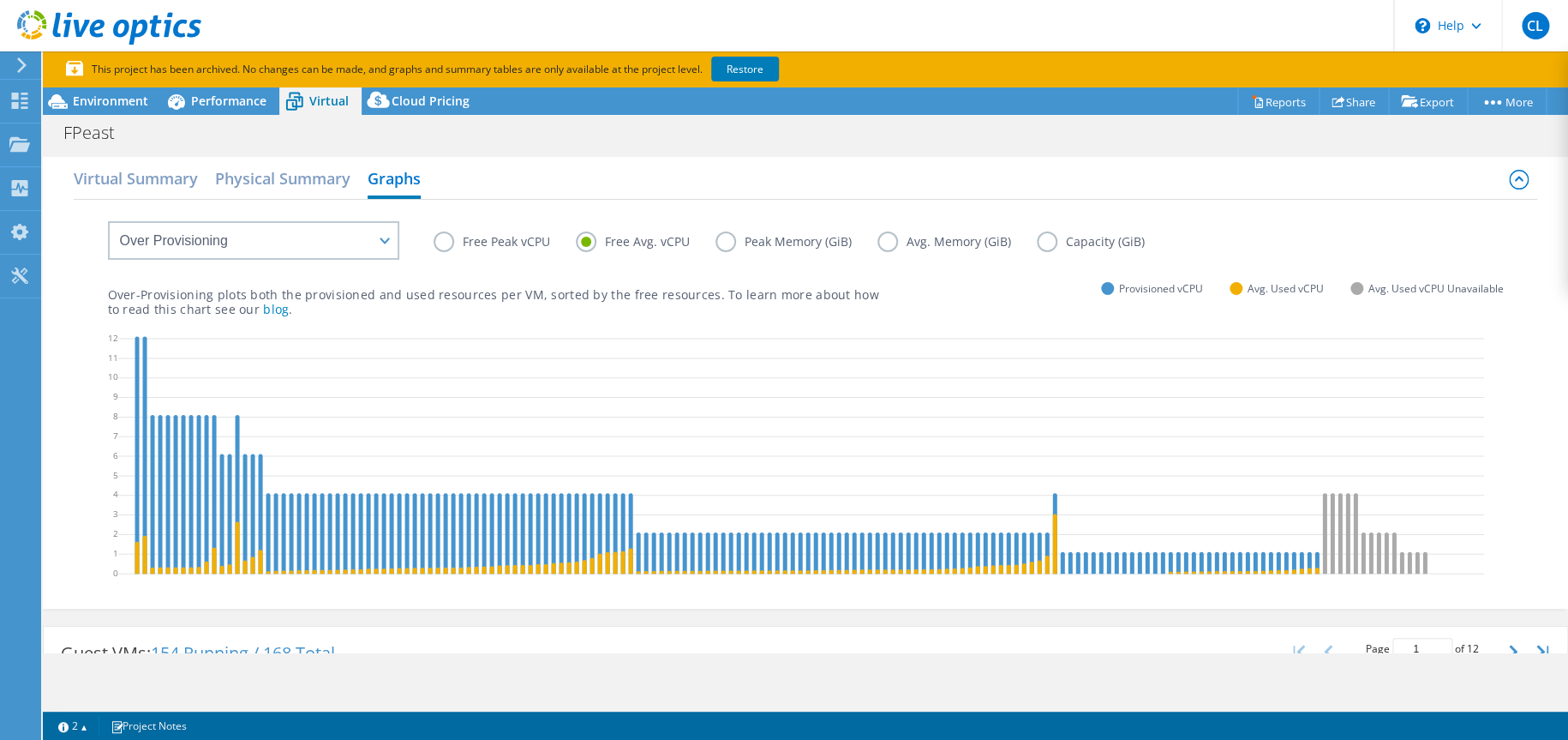
click at [726, 242] on label "Peak Memory (GiB)" at bounding box center [796, 241] width 162 height 21
click at [0, 0] on input "Peak Memory (GiB)" at bounding box center [0, 0] width 0 height 0
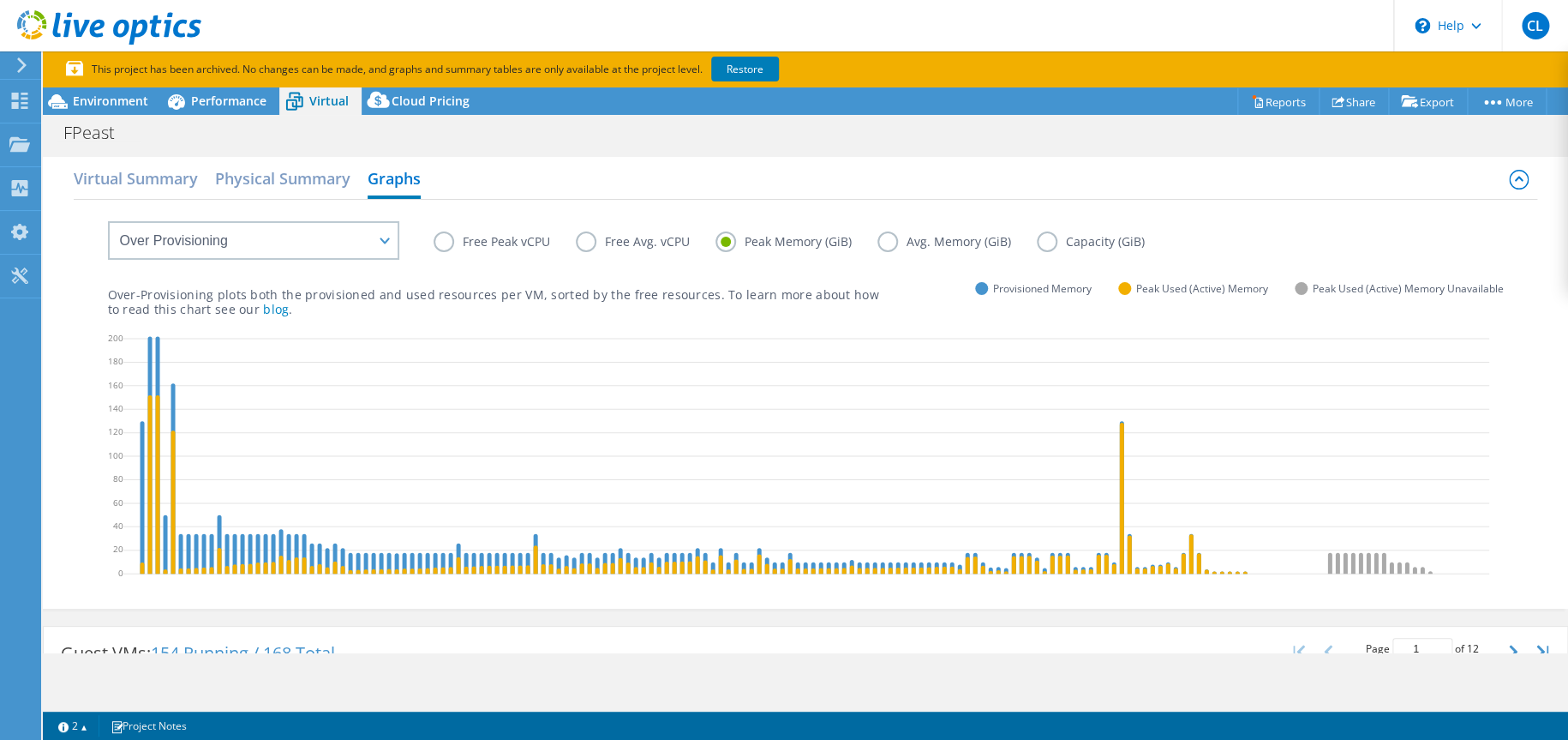
click at [884, 240] on label "Avg. Memory (GiB)" at bounding box center [957, 241] width 159 height 21
click at [0, 0] on input "Avg. Memory (GiB)" at bounding box center [0, 0] width 0 height 0
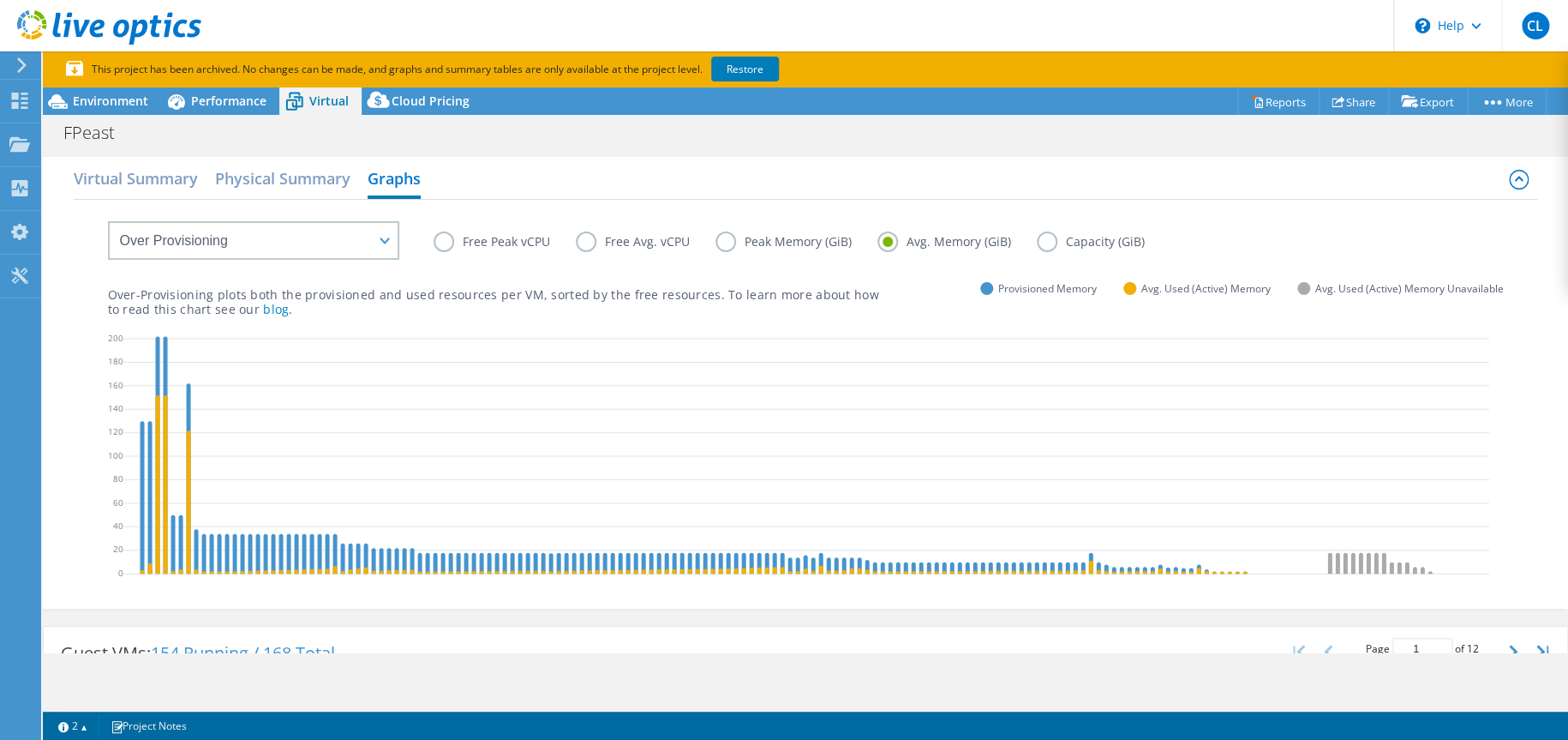
click at [1037, 240] on label "Capacity (GiB)" at bounding box center [1104, 241] width 134 height 21
click at [0, 0] on input "Capacity (GiB)" at bounding box center [0, 0] width 0 height 0
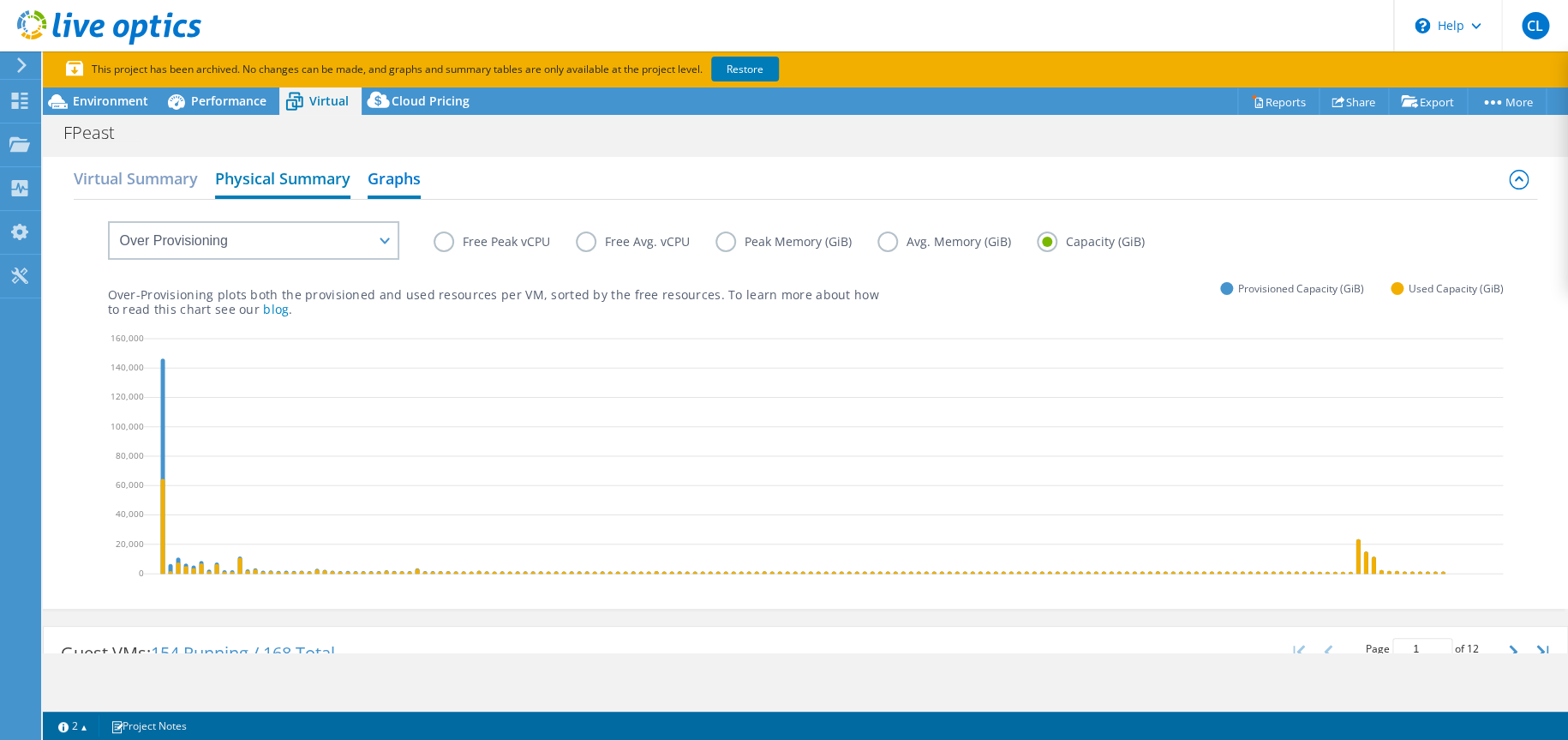
click at [299, 179] on h2 "Physical Summary" at bounding box center [283, 180] width 136 height 38
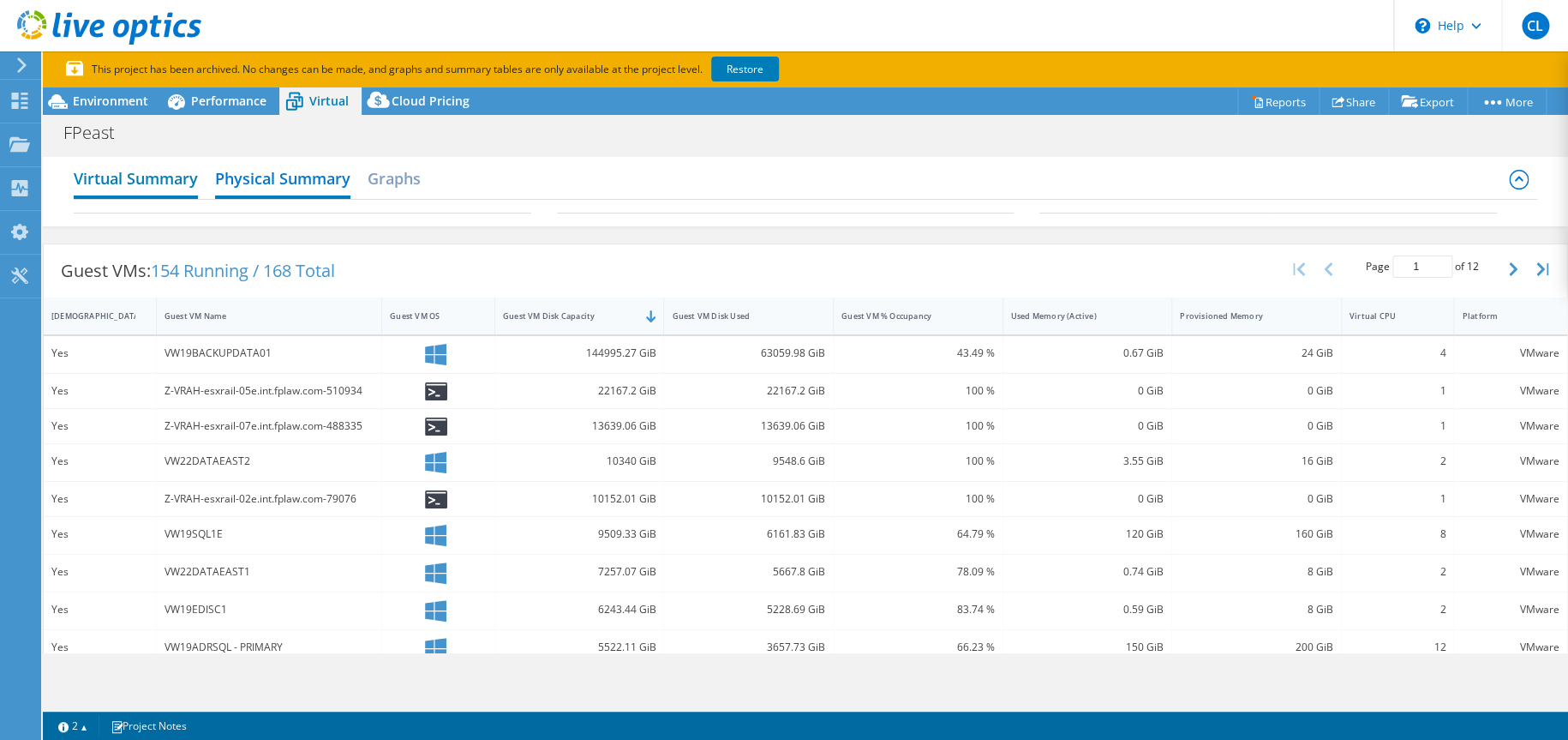
click at [159, 176] on h2 "Virtual Summary" at bounding box center [135, 180] width 124 height 38
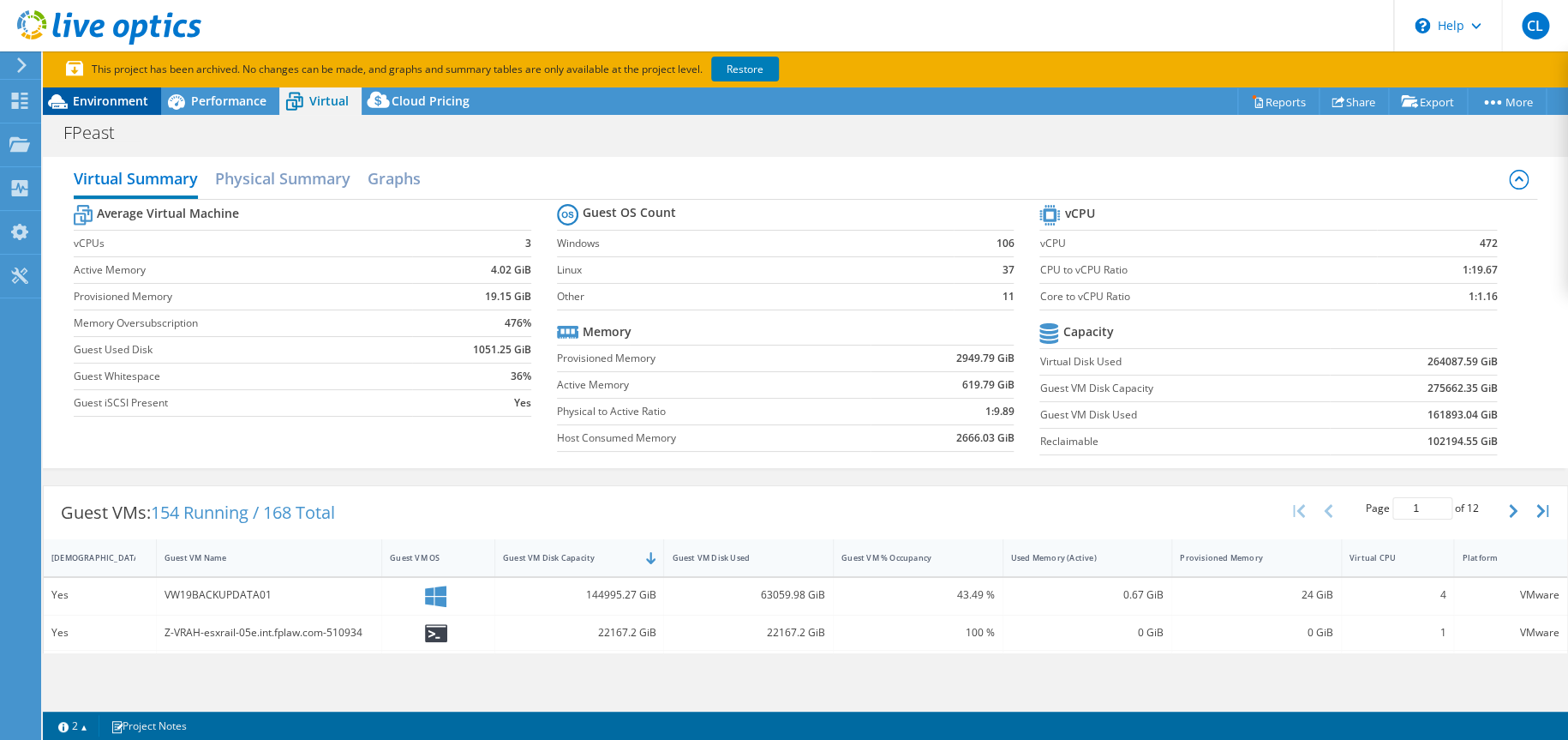
click at [88, 103] on span "Environment" at bounding box center [111, 101] width 75 height 16
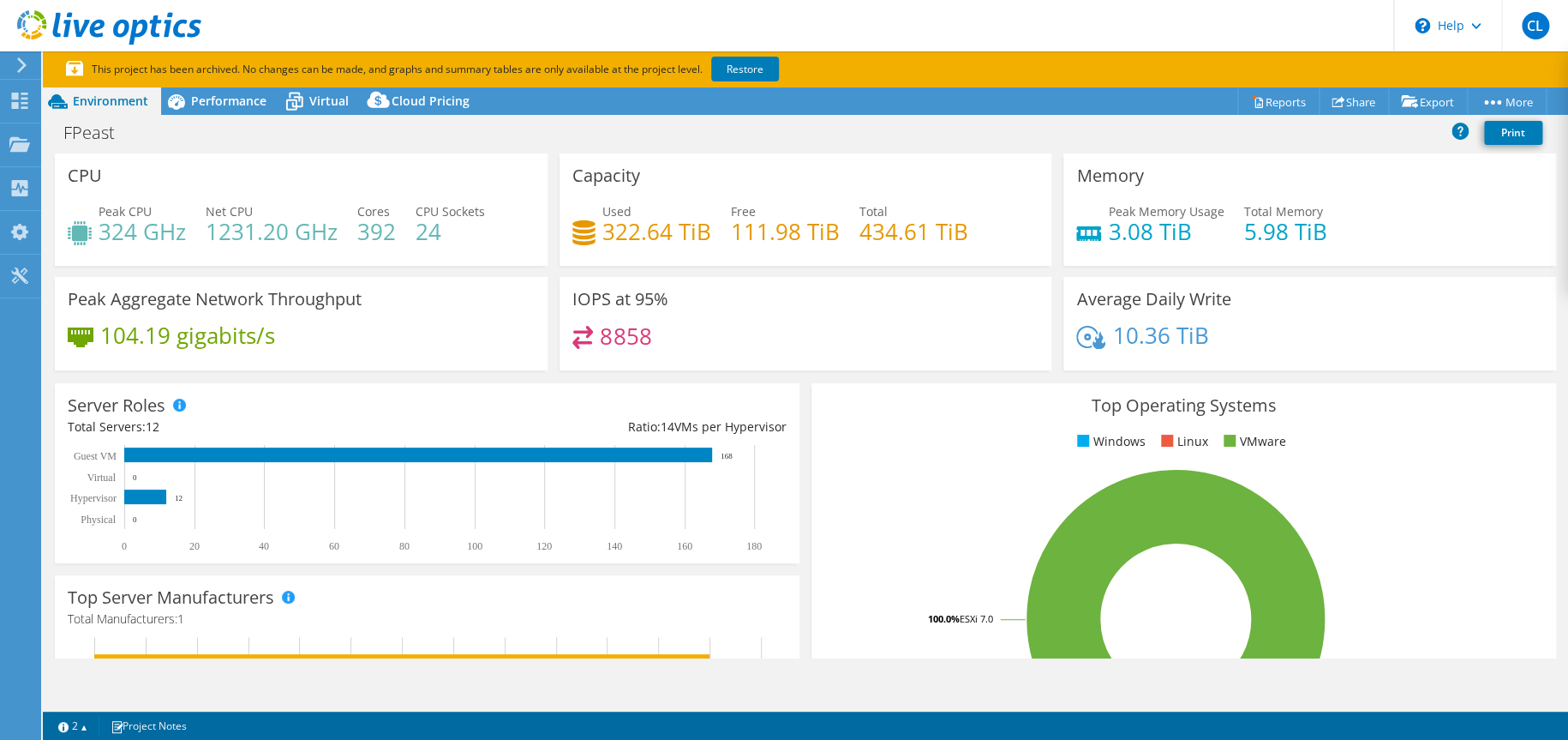
click at [365, 231] on h4 "392" at bounding box center [376, 231] width 38 height 19
click at [465, 233] on h4 "24" at bounding box center [450, 231] width 70 height 19
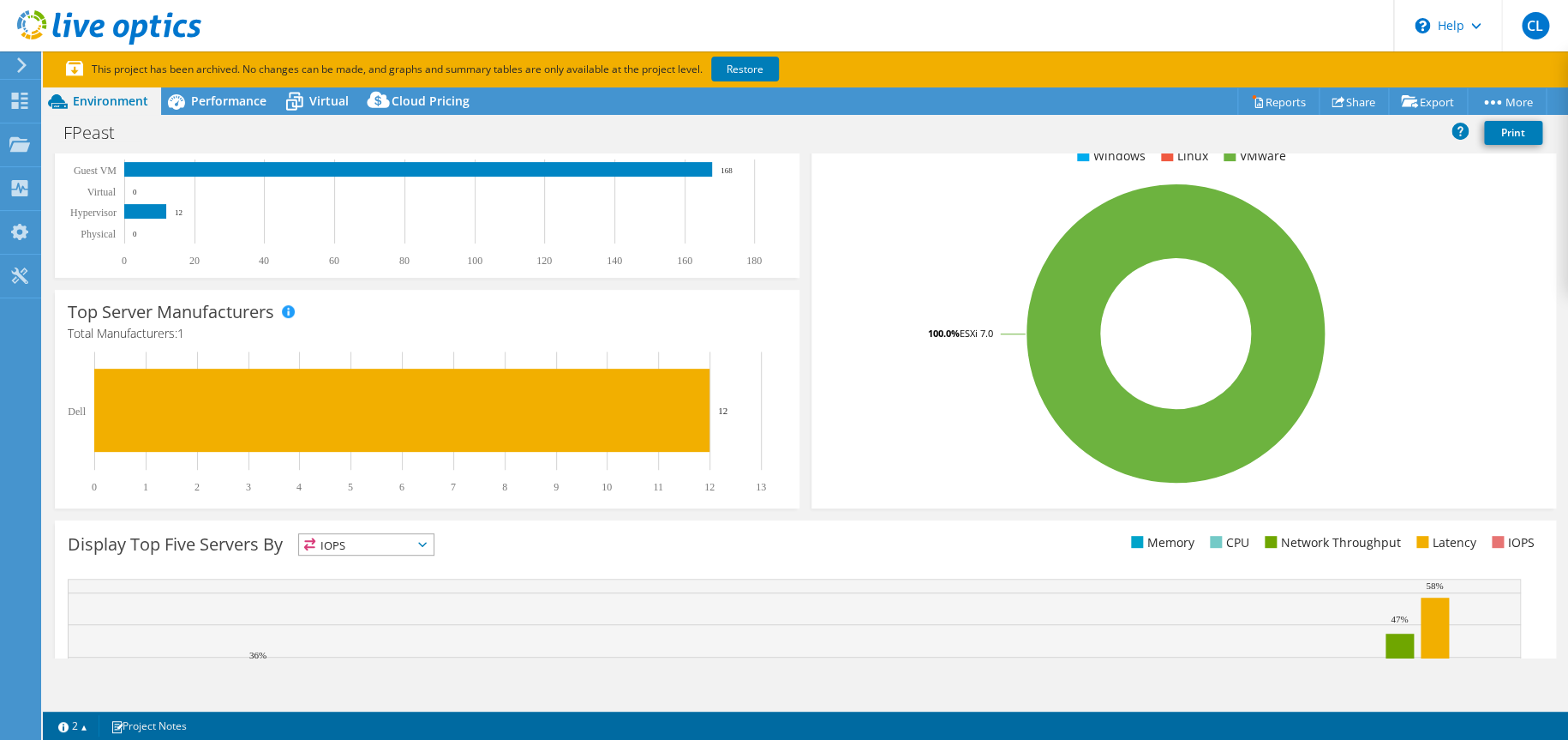
scroll to position [494, 0]
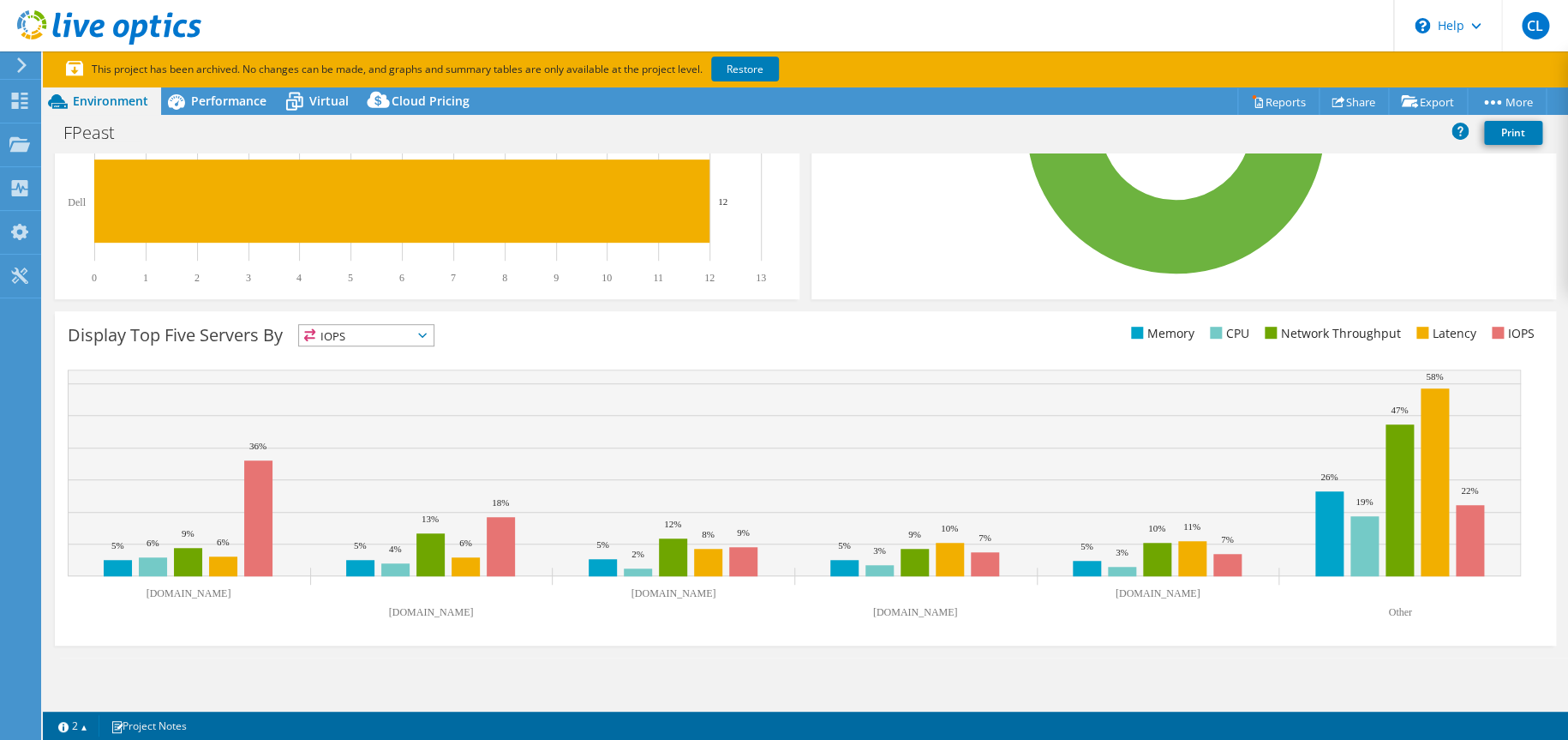
click at [346, 331] on span "IOPS" at bounding box center [366, 335] width 135 height 21
click at [568, 336] on div "Display Top Five Servers By IOPS IOPS" at bounding box center [437, 339] width 738 height 29
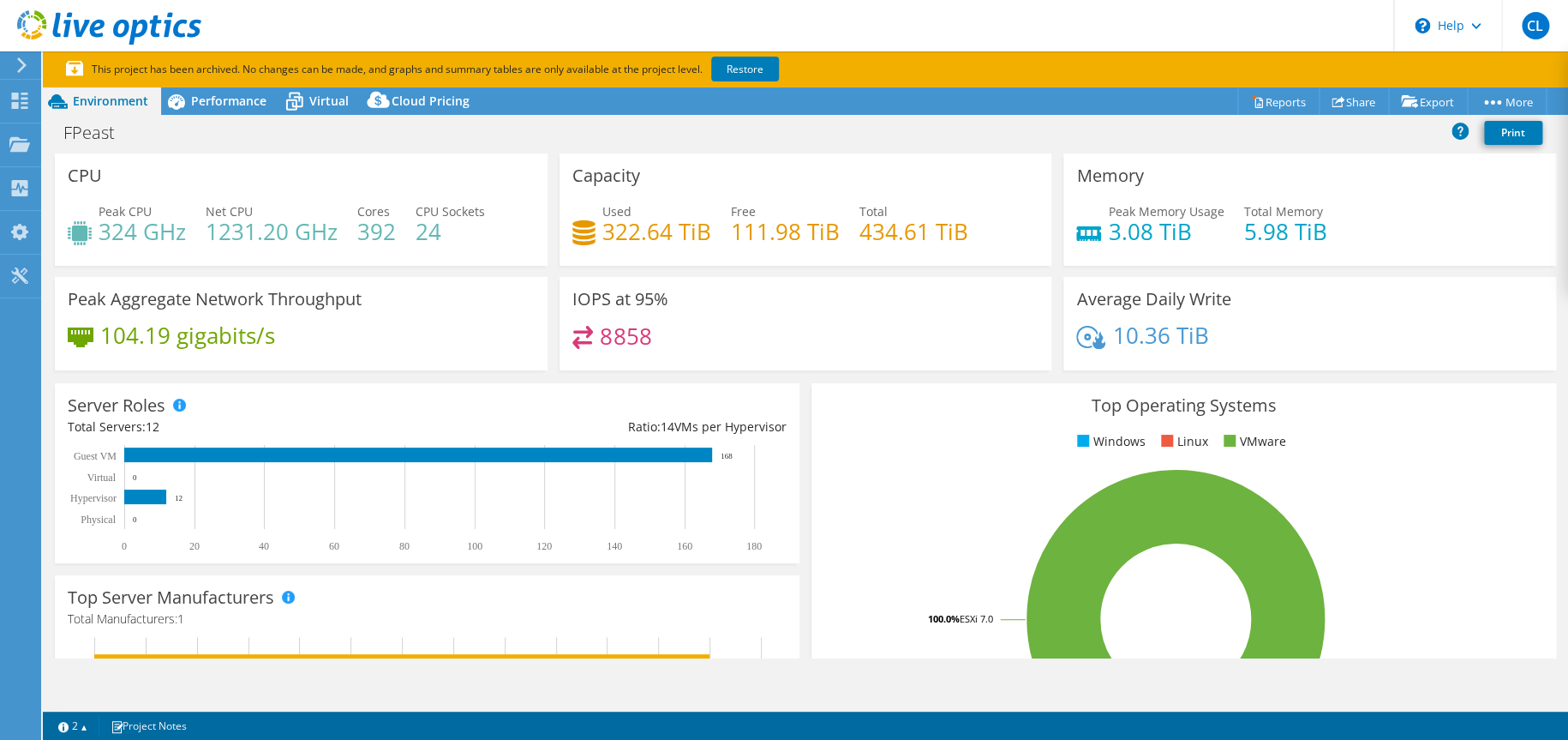
click at [375, 227] on h4 "392" at bounding box center [376, 231] width 38 height 19
click at [515, 199] on div "CPU Peak CPU 324 GHz Net CPU 1231.20 GHz Cores 392 CPU Sockets 24" at bounding box center [301, 210] width 493 height 113
click at [205, 103] on span "Performance" at bounding box center [229, 101] width 75 height 16
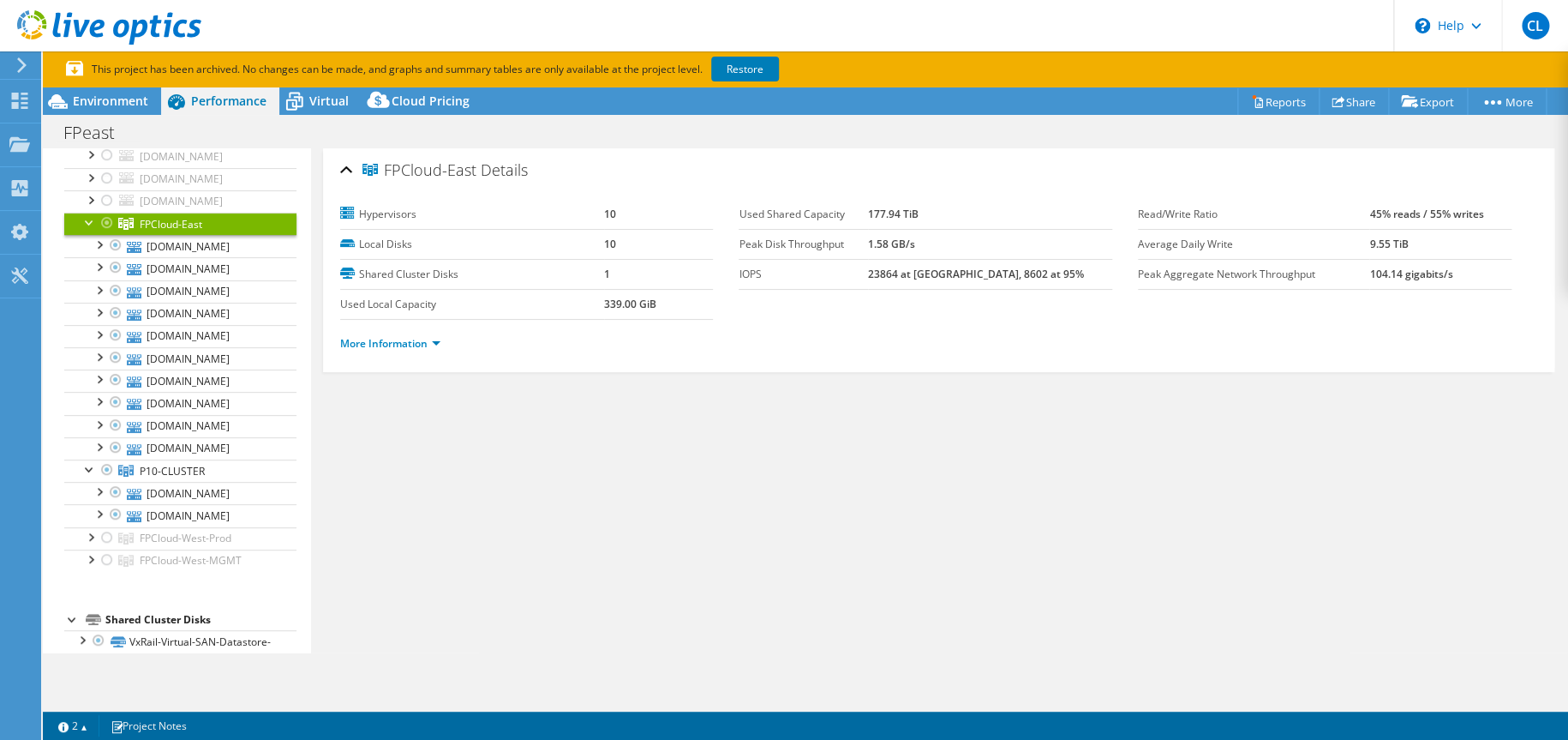
click at [85, 223] on div at bounding box center [89, 221] width 17 height 17
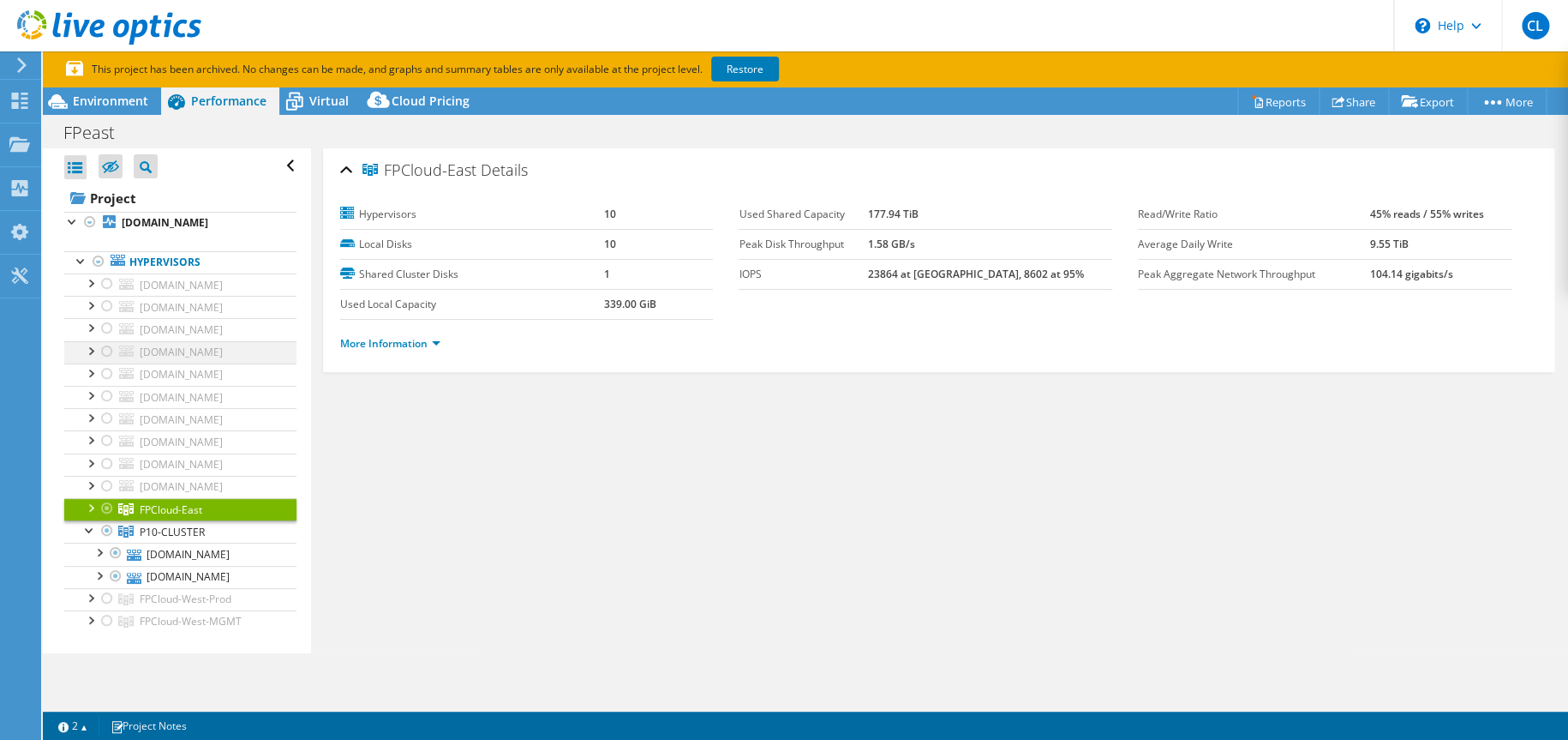
scroll to position [375, 0]
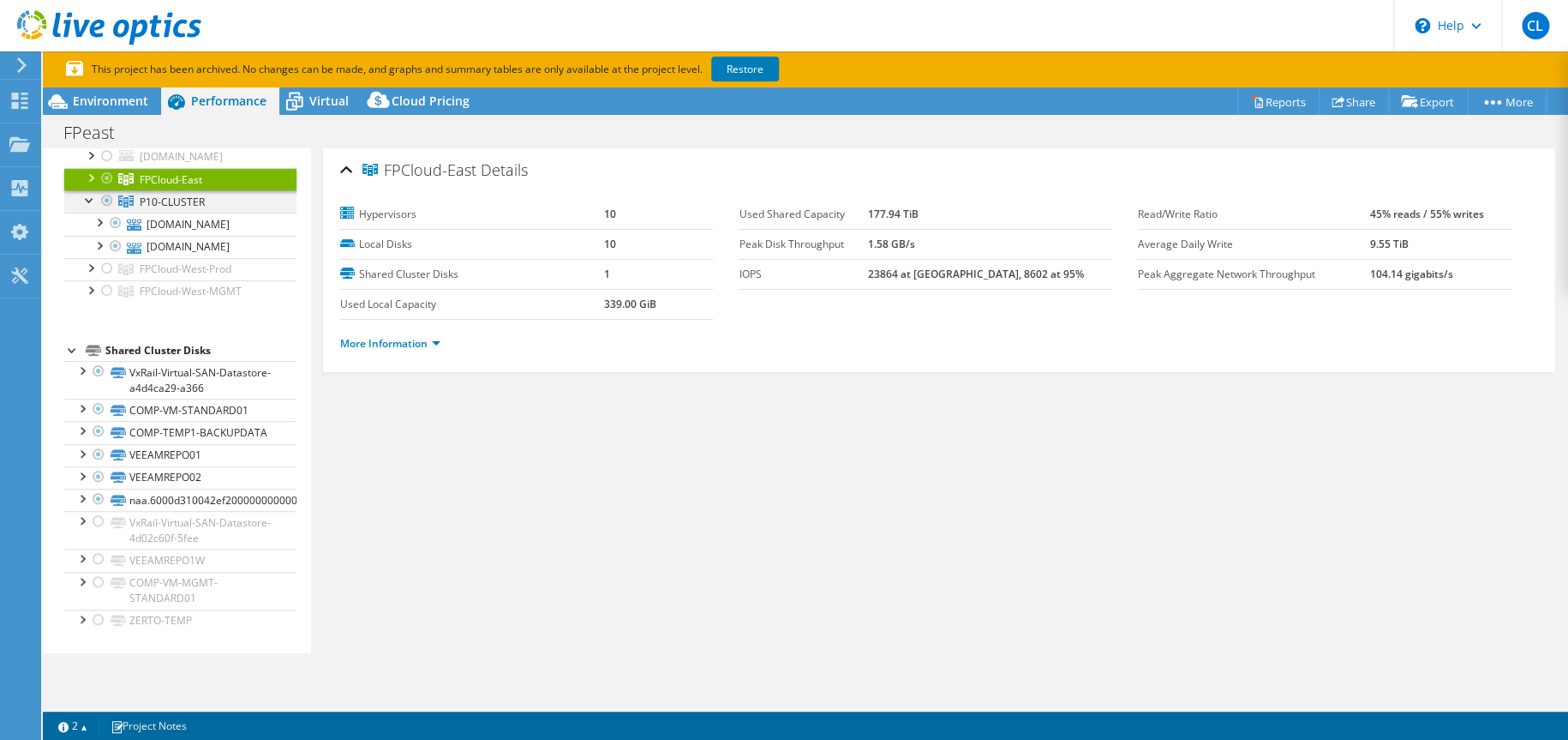
click at [104, 190] on div at bounding box center [106, 200] width 17 height 21
click at [88, 190] on div at bounding box center [89, 198] width 17 height 17
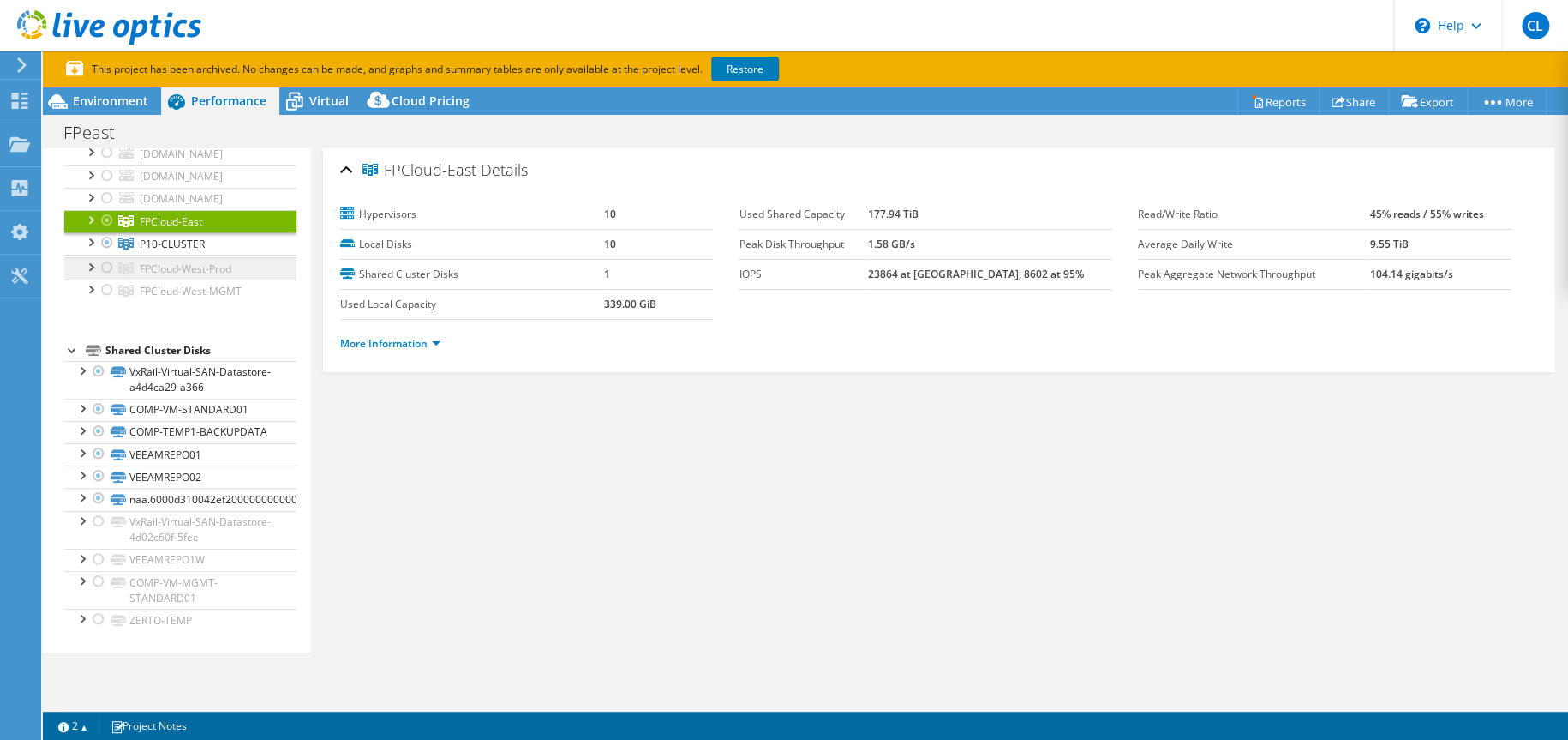
scroll to position [299, 0]
click at [158, 262] on span "FPCloud-West-Prod" at bounding box center [185, 269] width 92 height 14
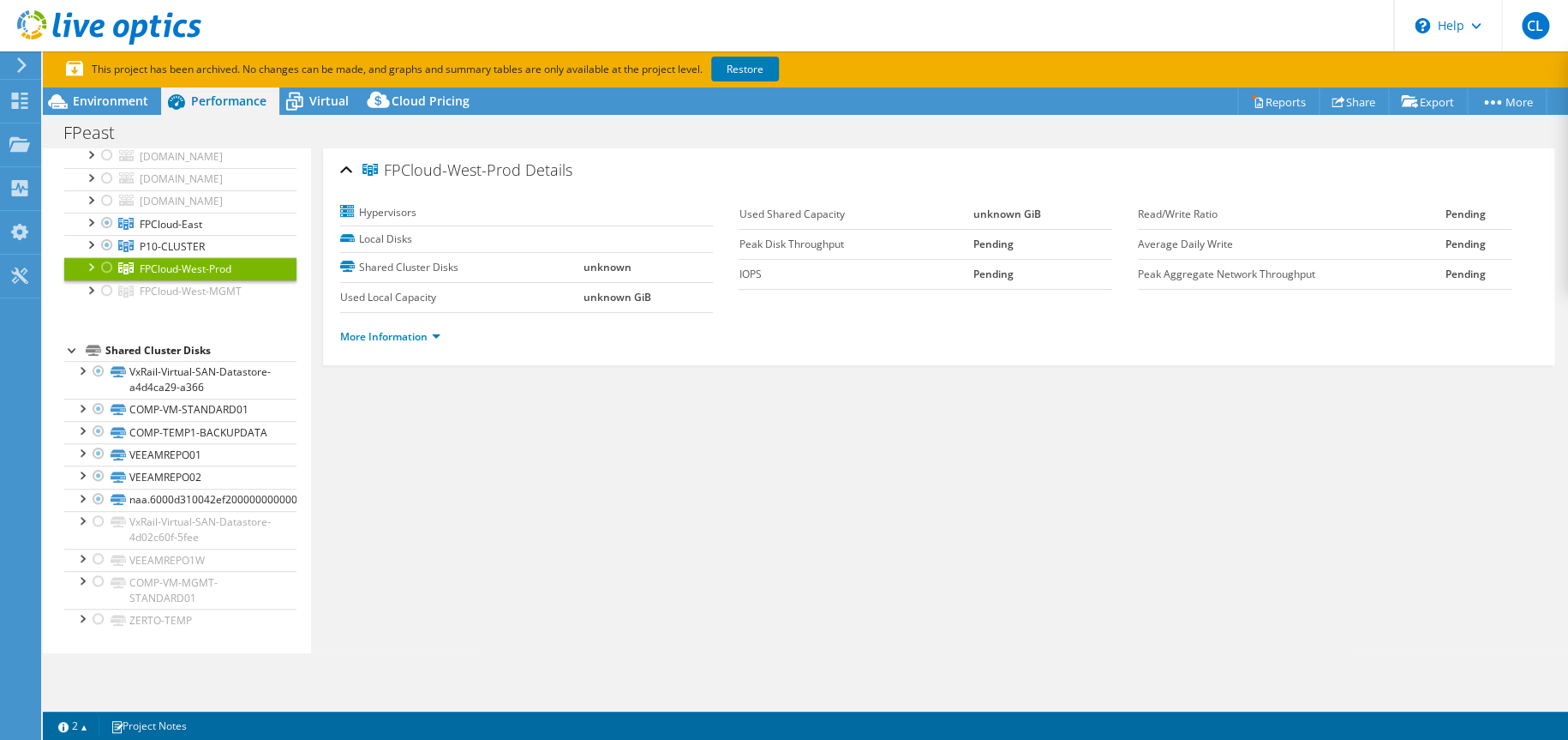
click at [86, 257] on div at bounding box center [89, 265] width 17 height 17
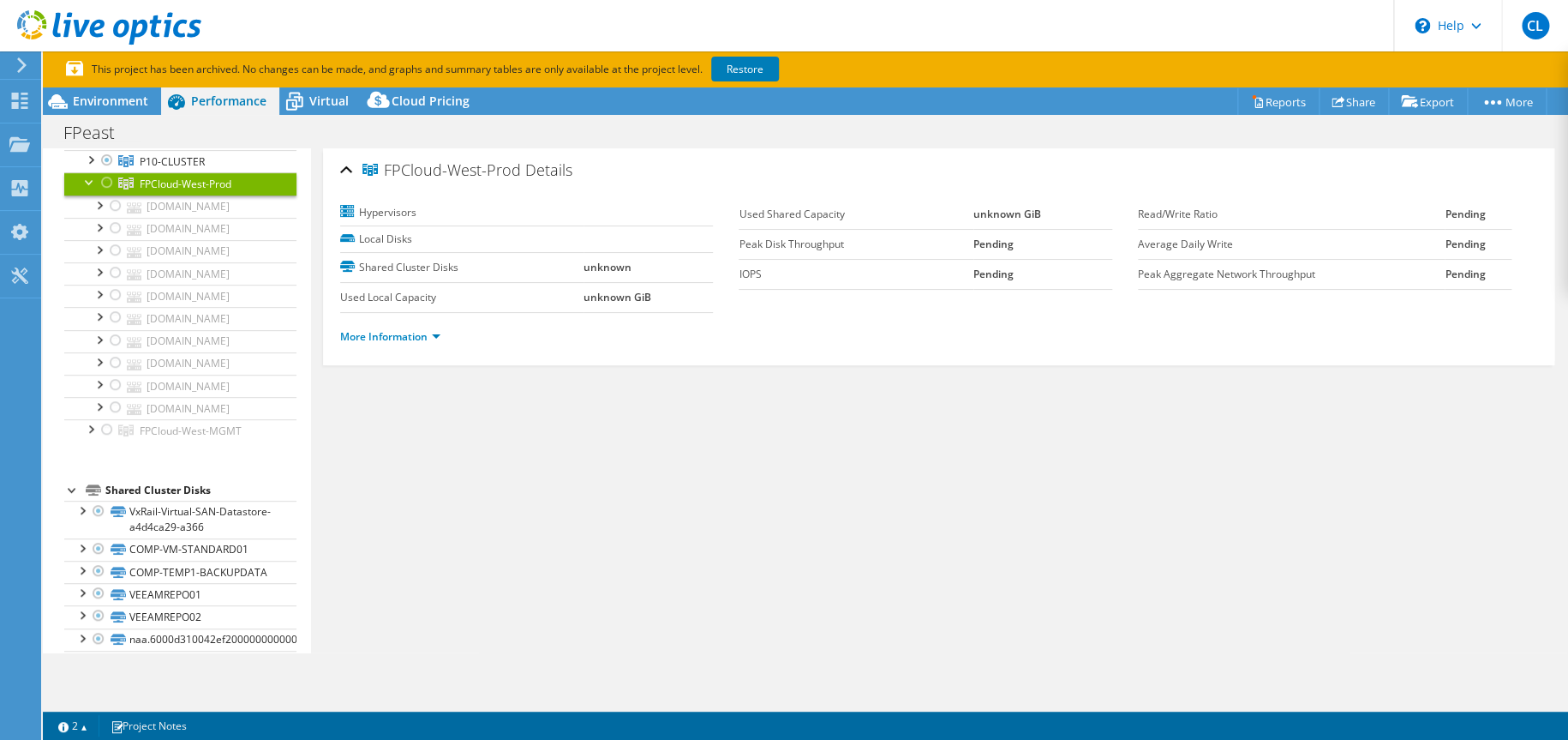
click at [23, 61] on icon at bounding box center [21, 64] width 13 height 15
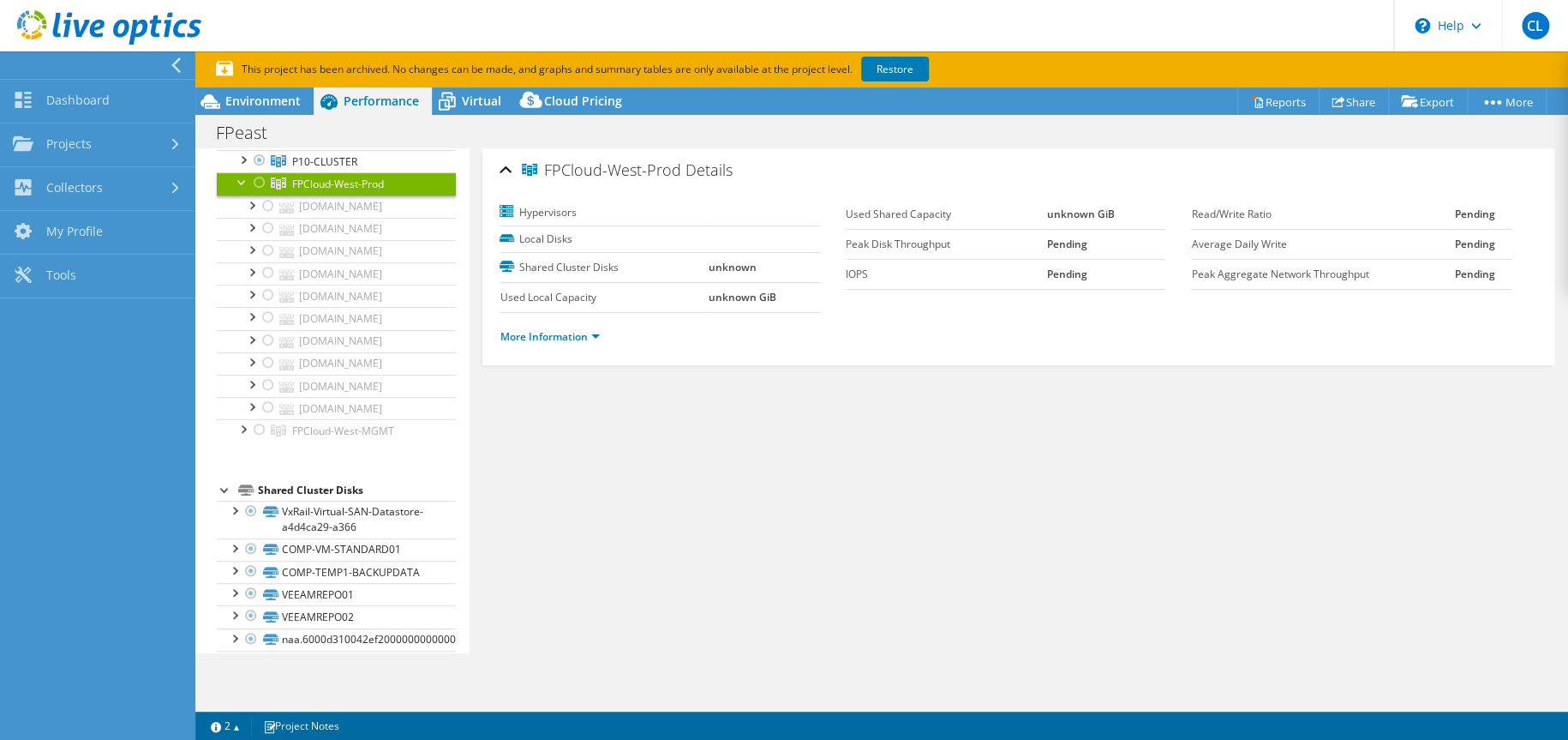
scroll to position [386, 0]
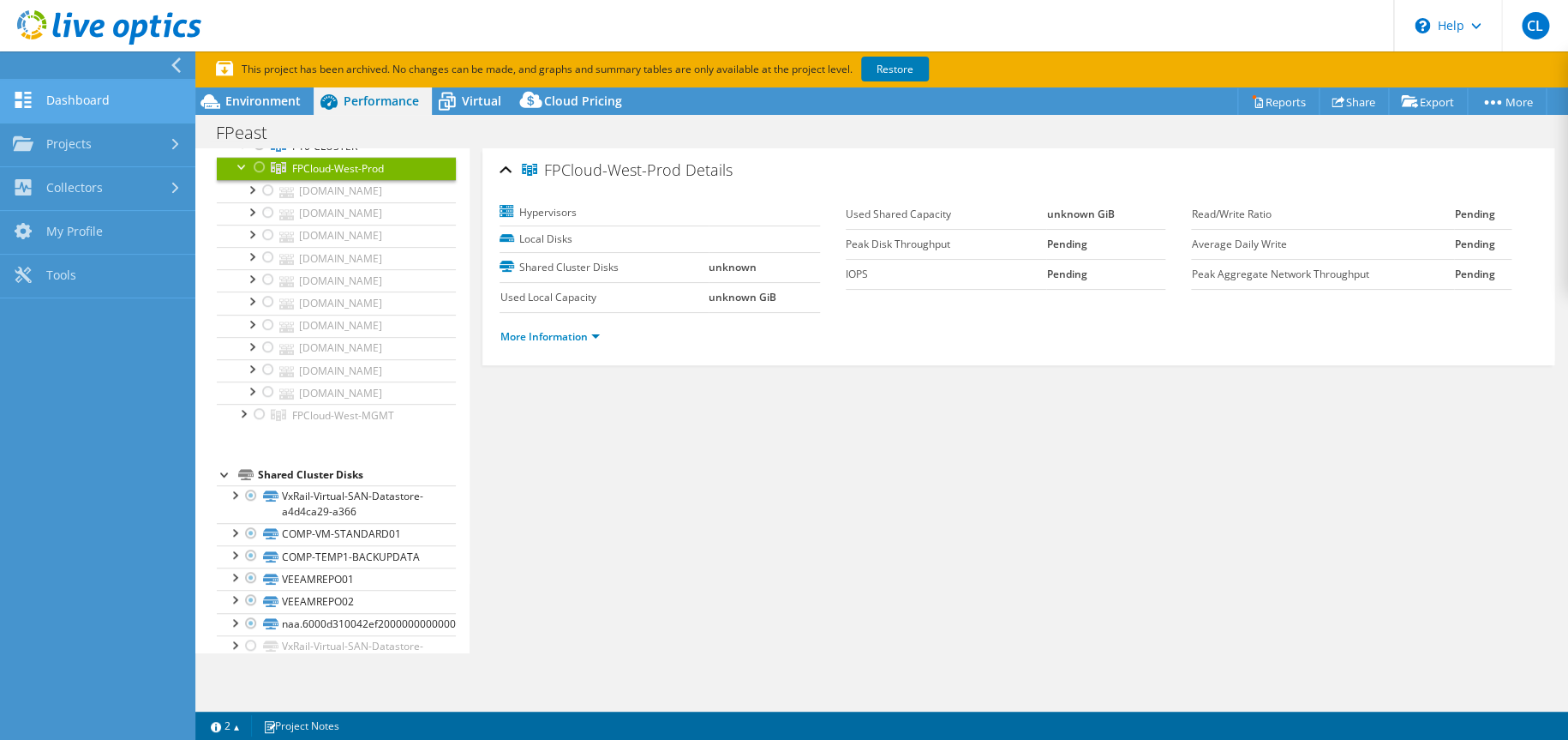
click at [71, 107] on link "Dashboard" at bounding box center [97, 101] width 196 height 44
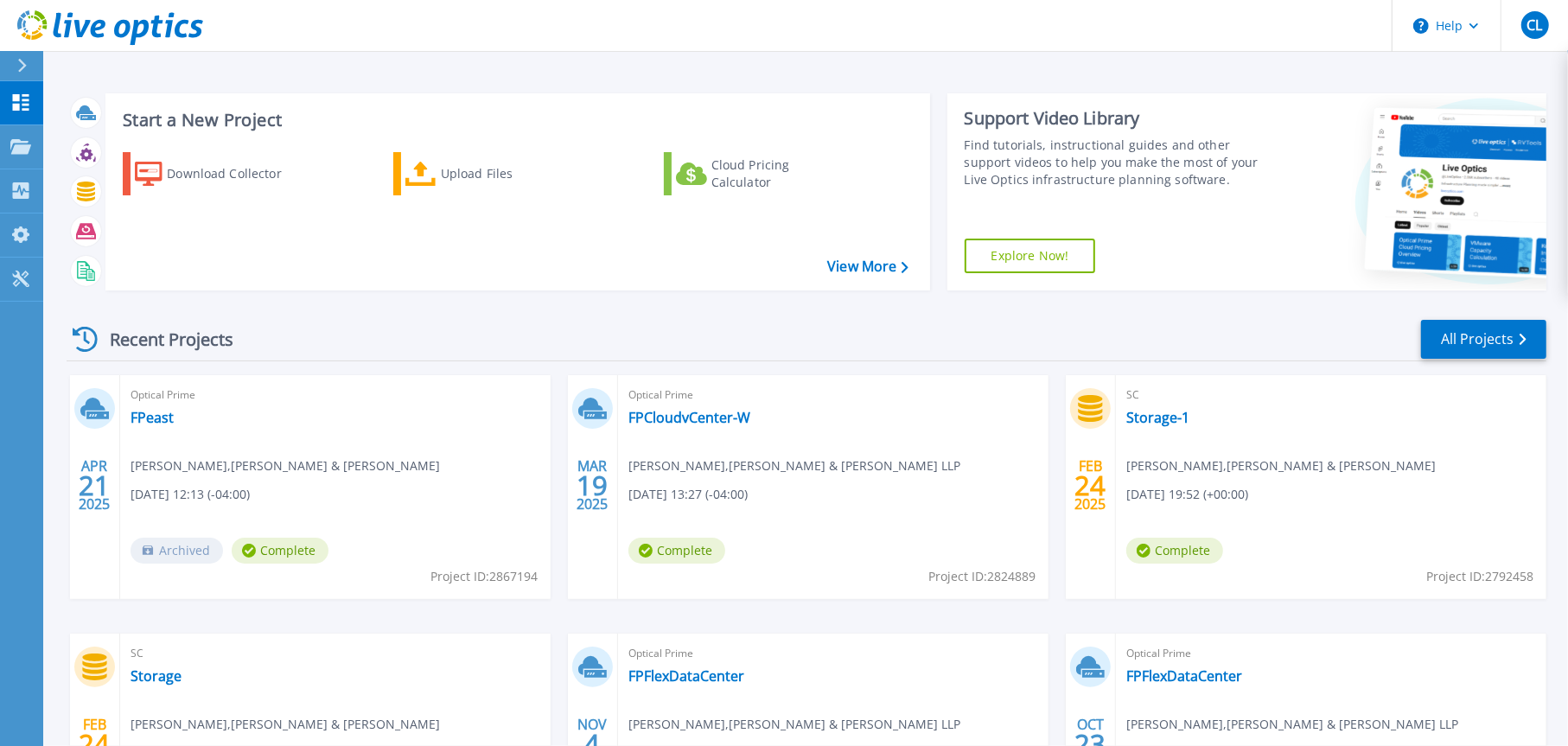
scroll to position [212, 0]
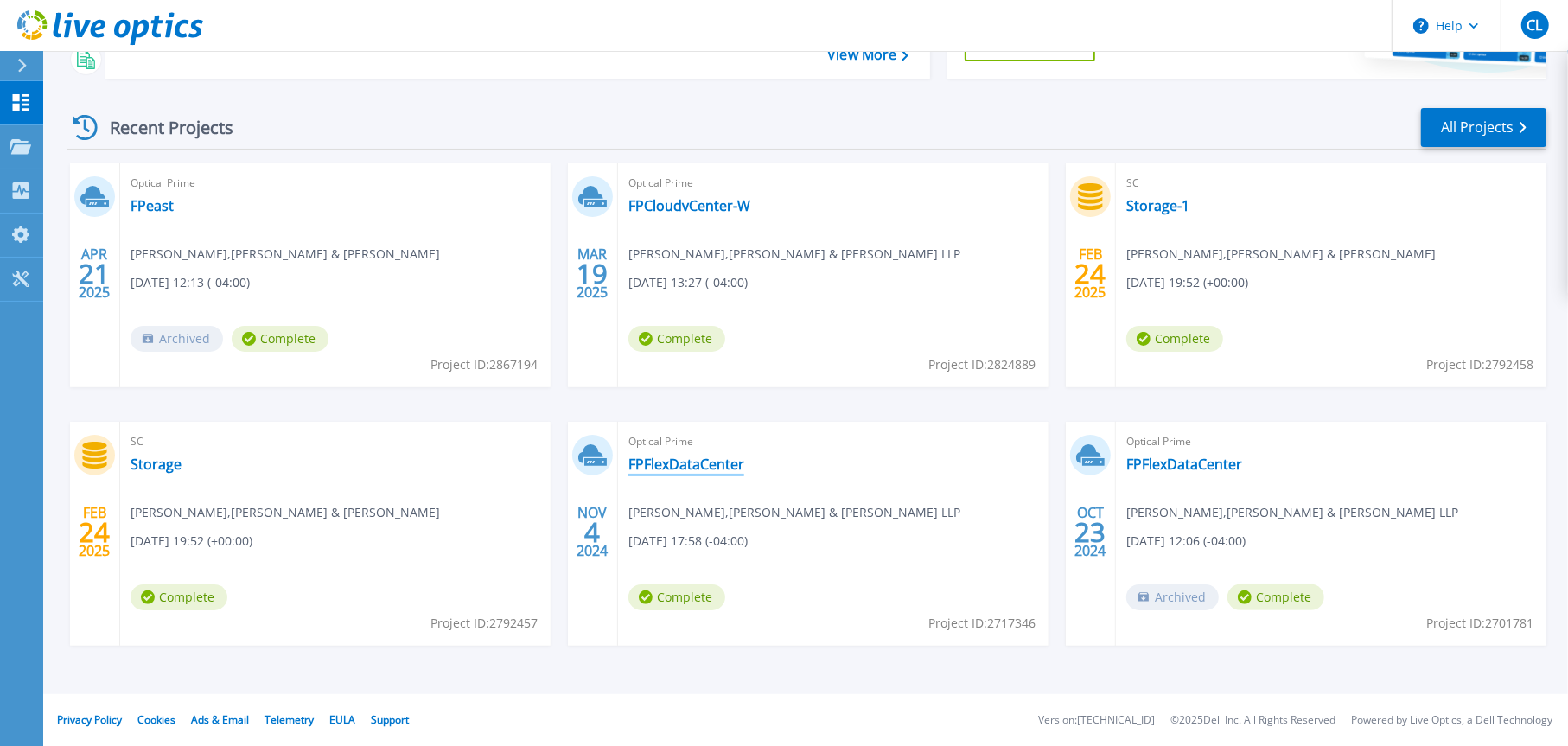
click at [666, 459] on link "FPFlexDataCenter" at bounding box center [686, 464] width 116 height 17
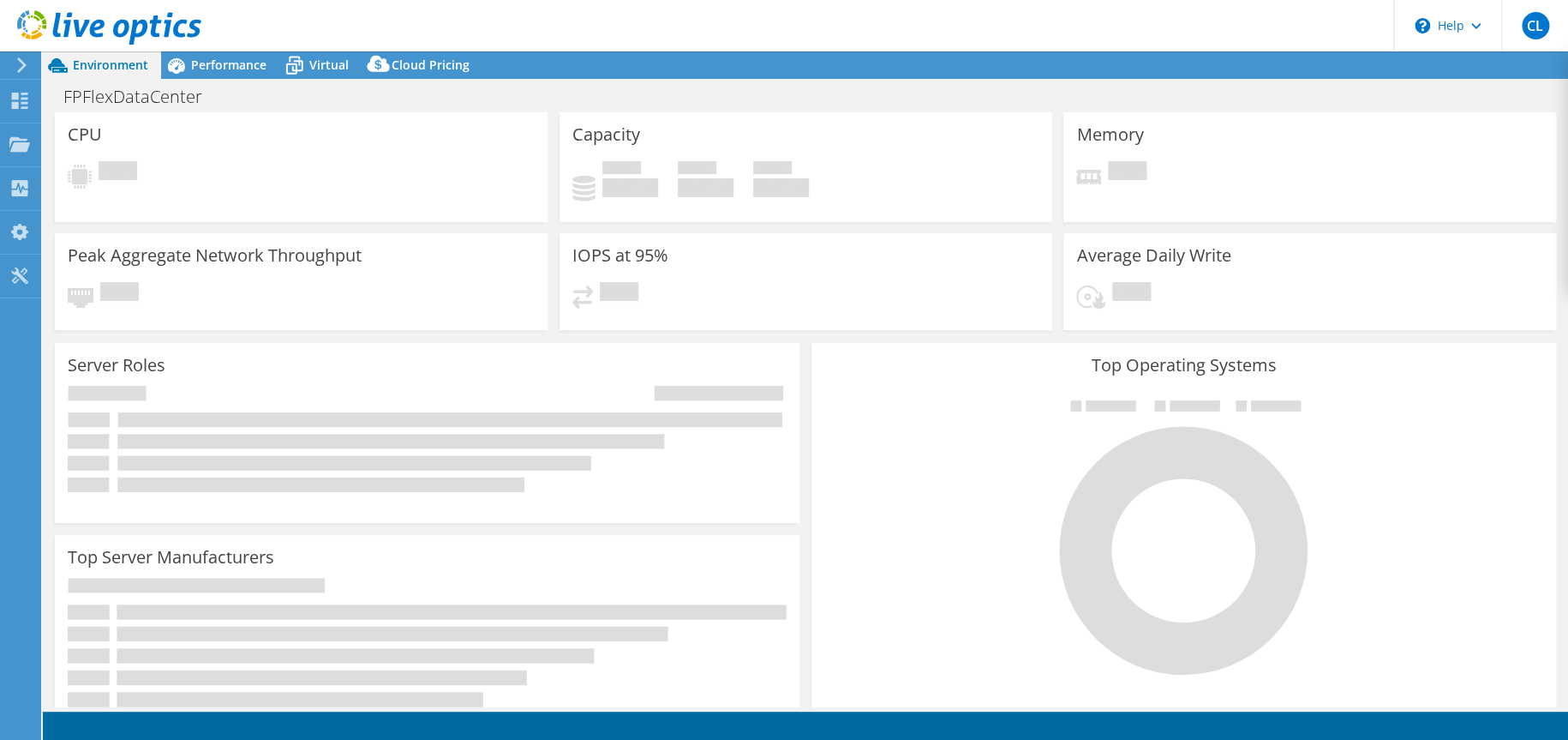
select select "USEast"
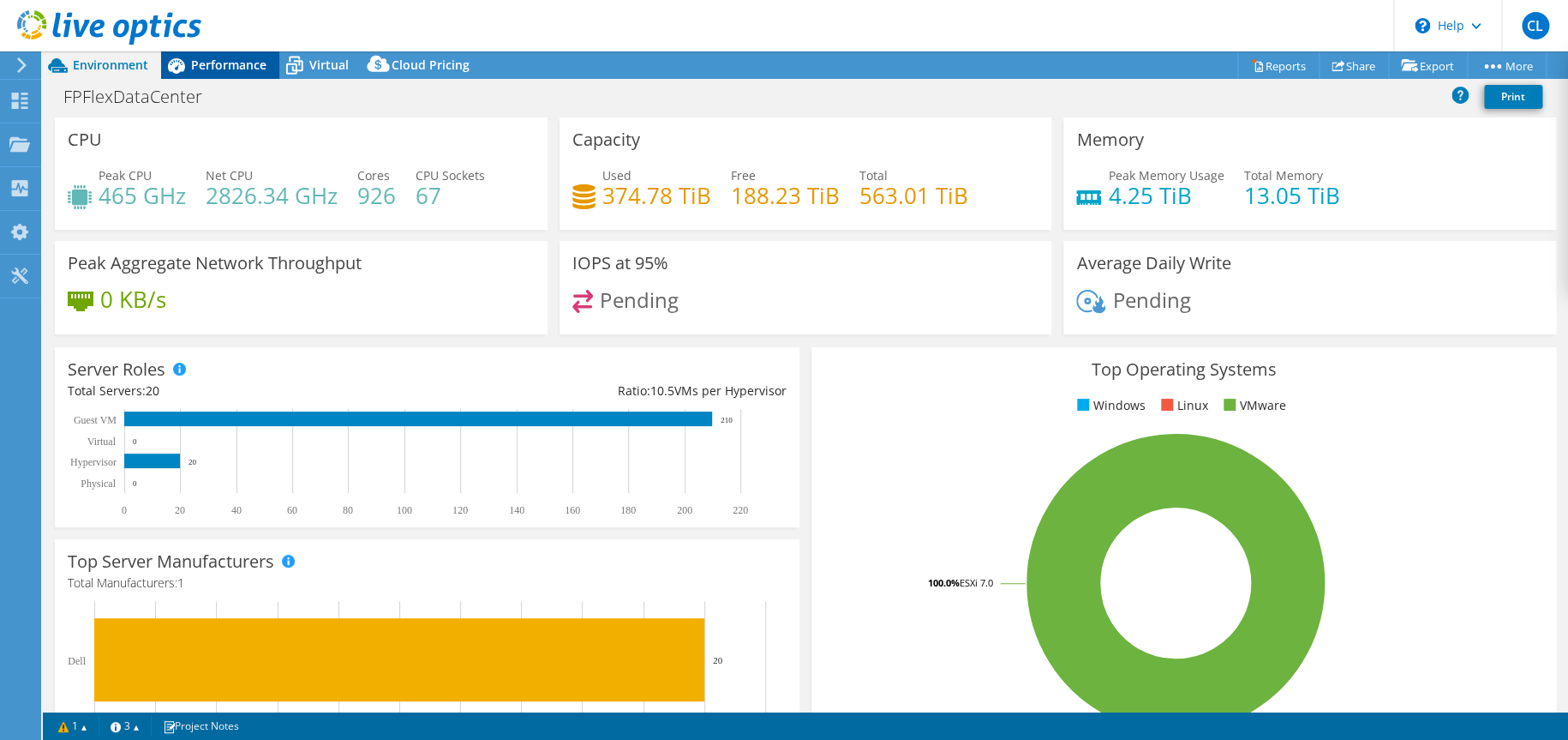
click at [201, 65] on span "Performance" at bounding box center [229, 64] width 75 height 16
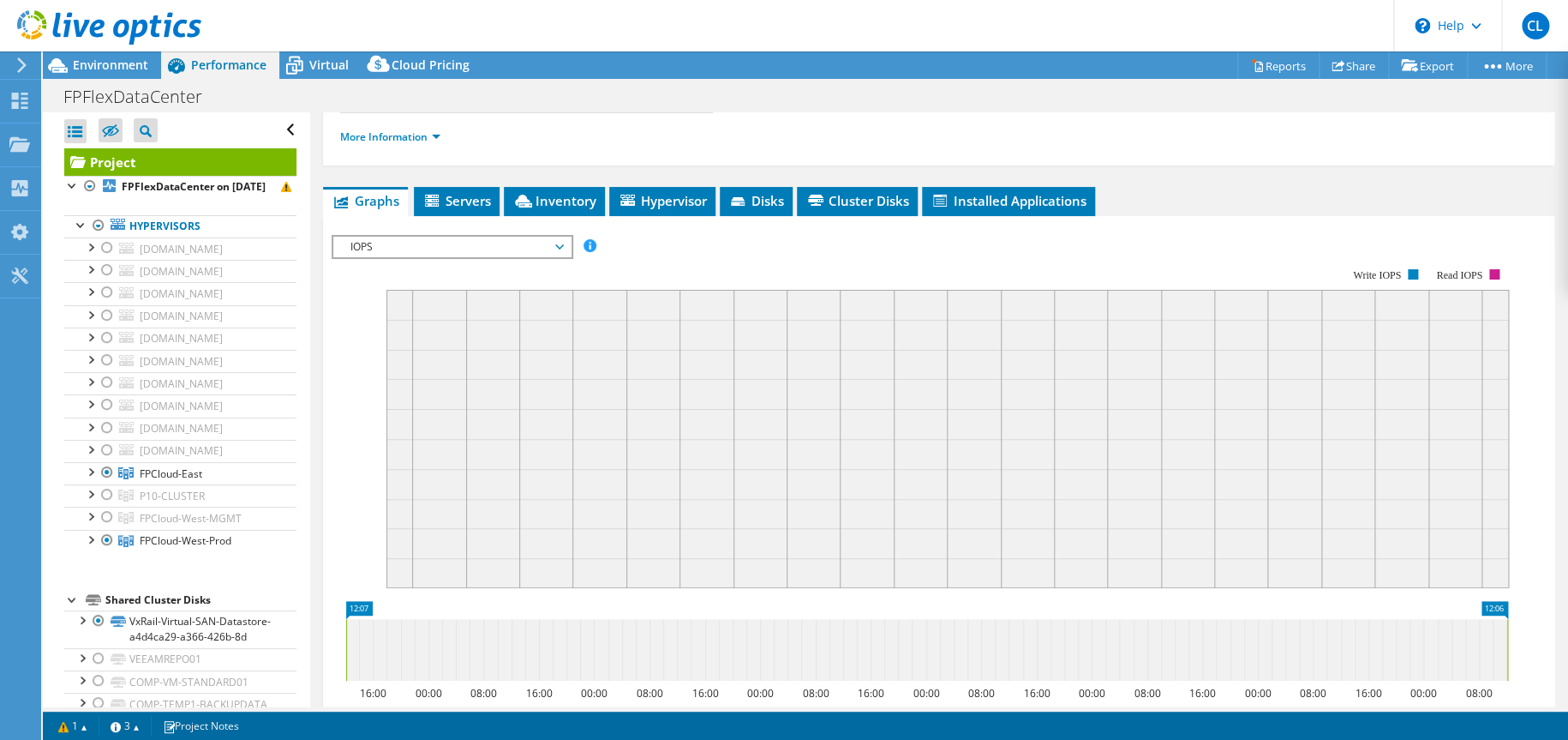
scroll to position [285, 0]
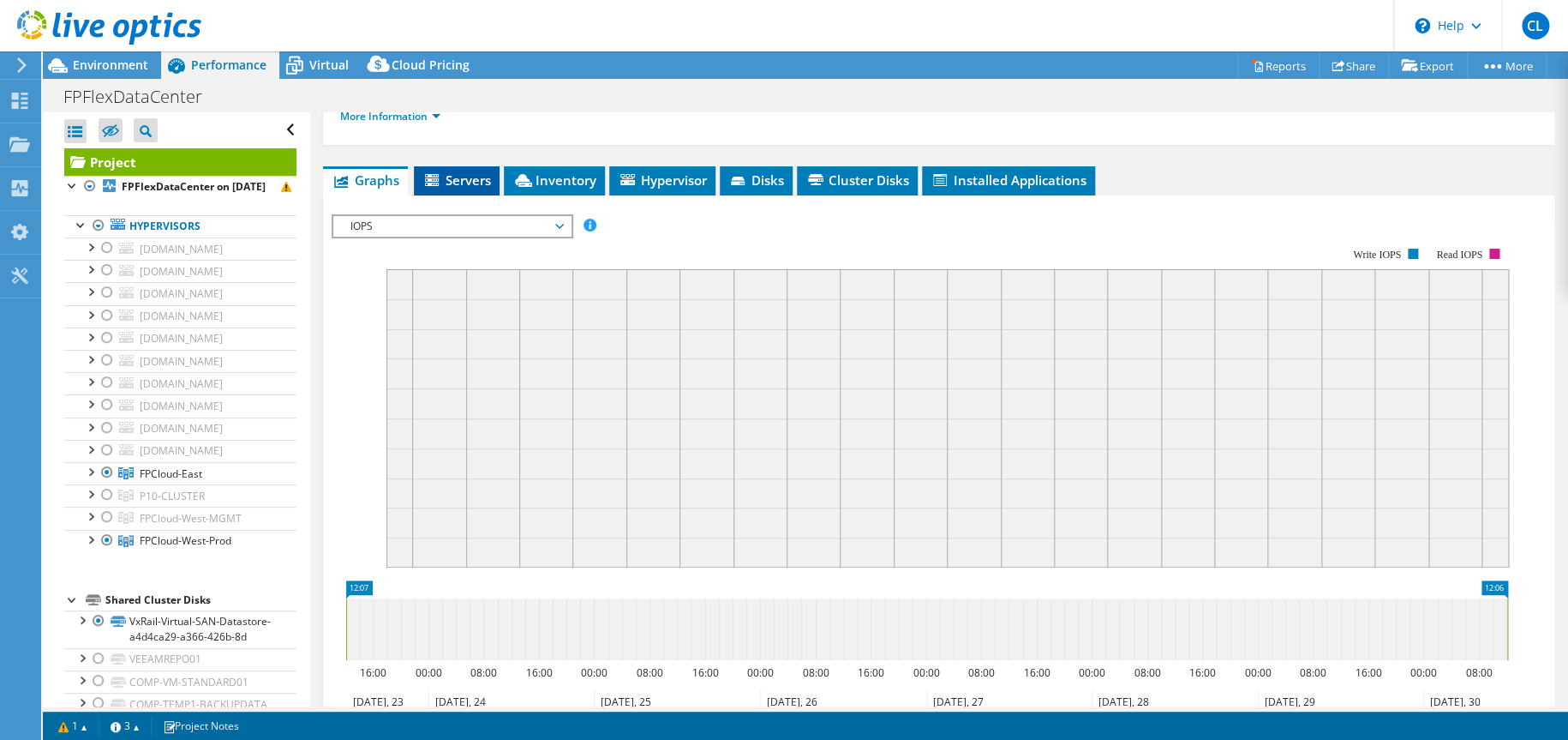
click at [474, 172] on span "Servers" at bounding box center [457, 180] width 69 height 17
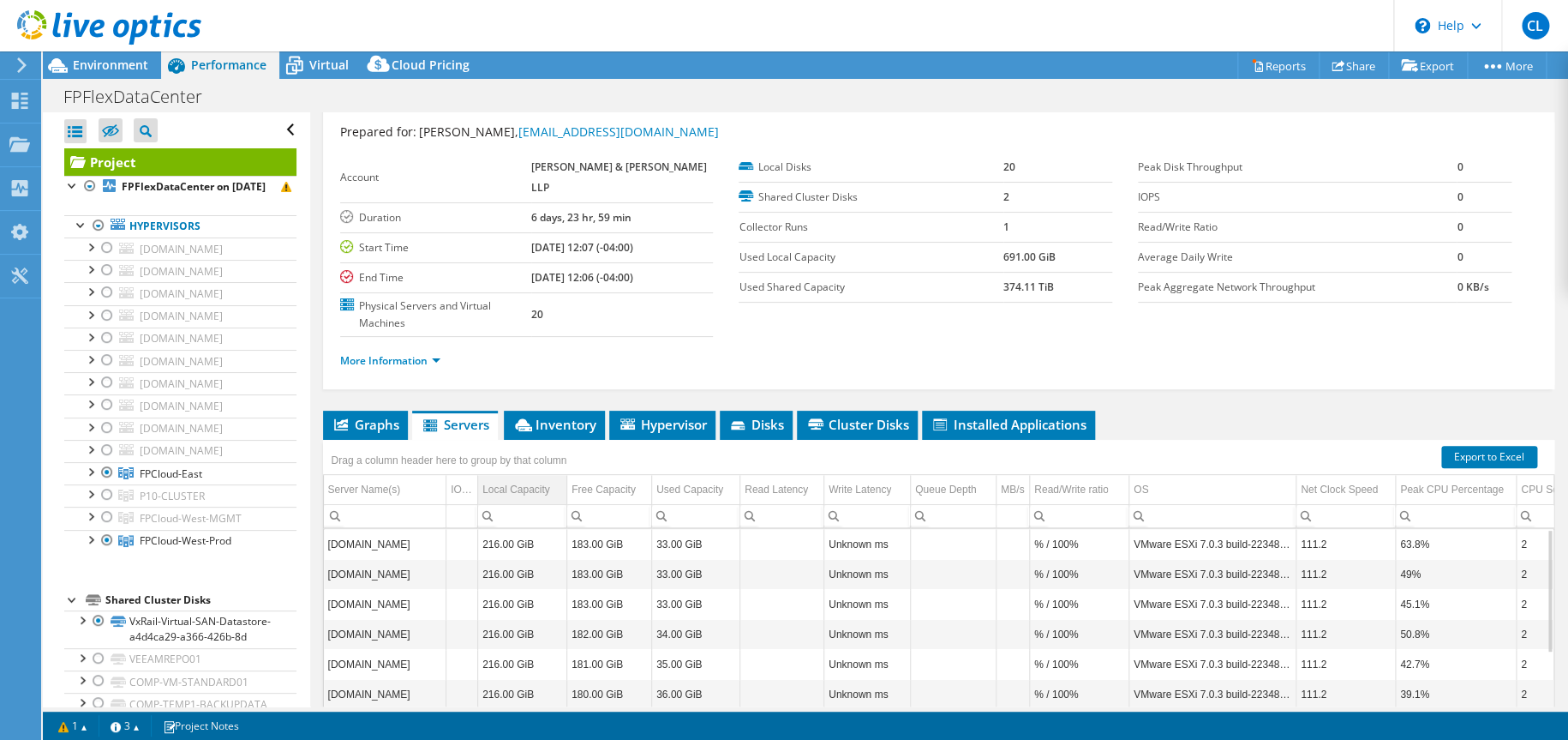
scroll to position [0, 0]
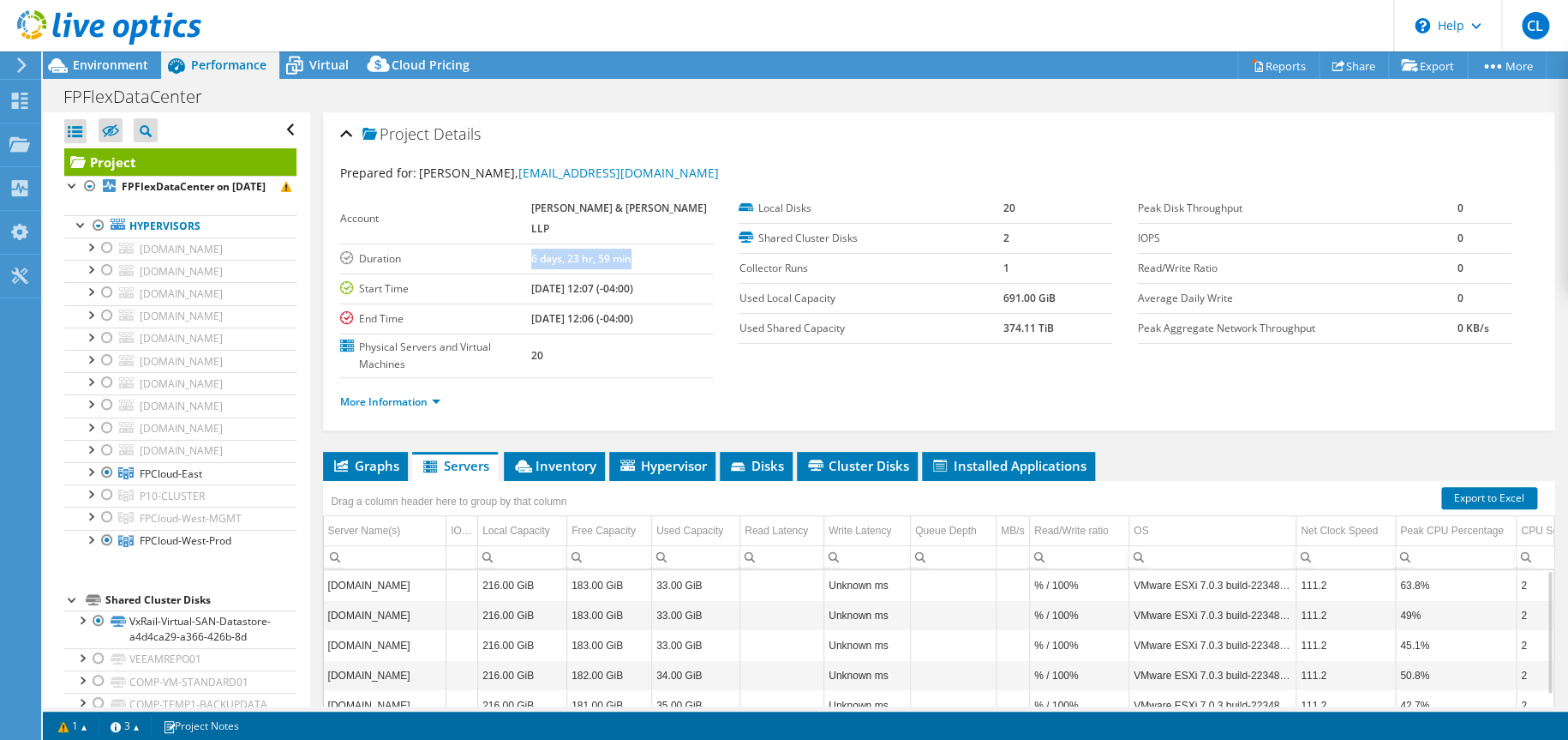
drag, startPoint x: 558, startPoint y: 235, endPoint x: 685, endPoint y: 238, distance: 127.0
click at [685, 243] on tr "Duration 6 days, 23 hr, 59 min" at bounding box center [527, 258] width 373 height 30
click at [90, 186] on div at bounding box center [89, 186] width 17 height 21
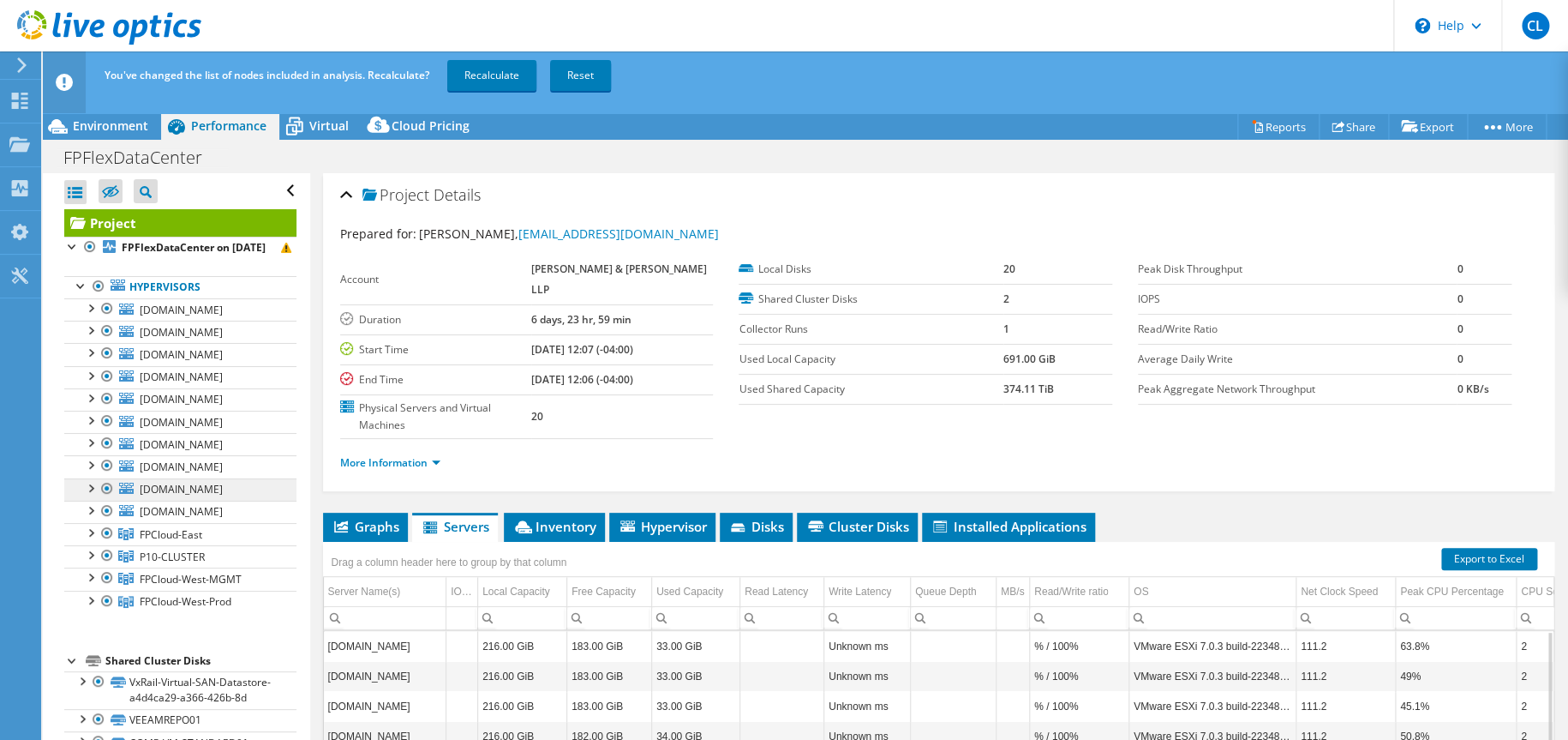
scroll to position [210, 0]
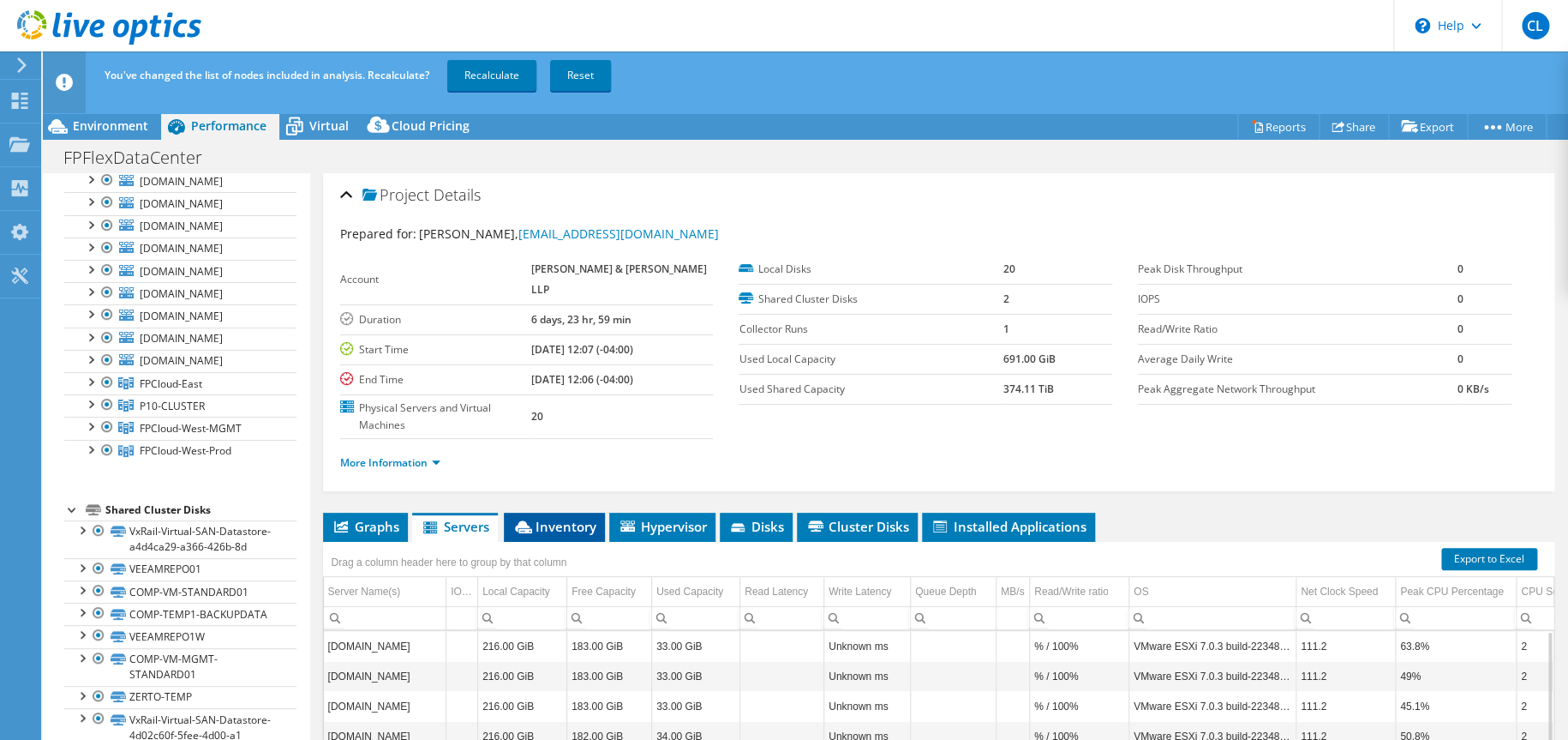
click at [551, 517] on span "Inventory" at bounding box center [555, 526] width 84 height 17
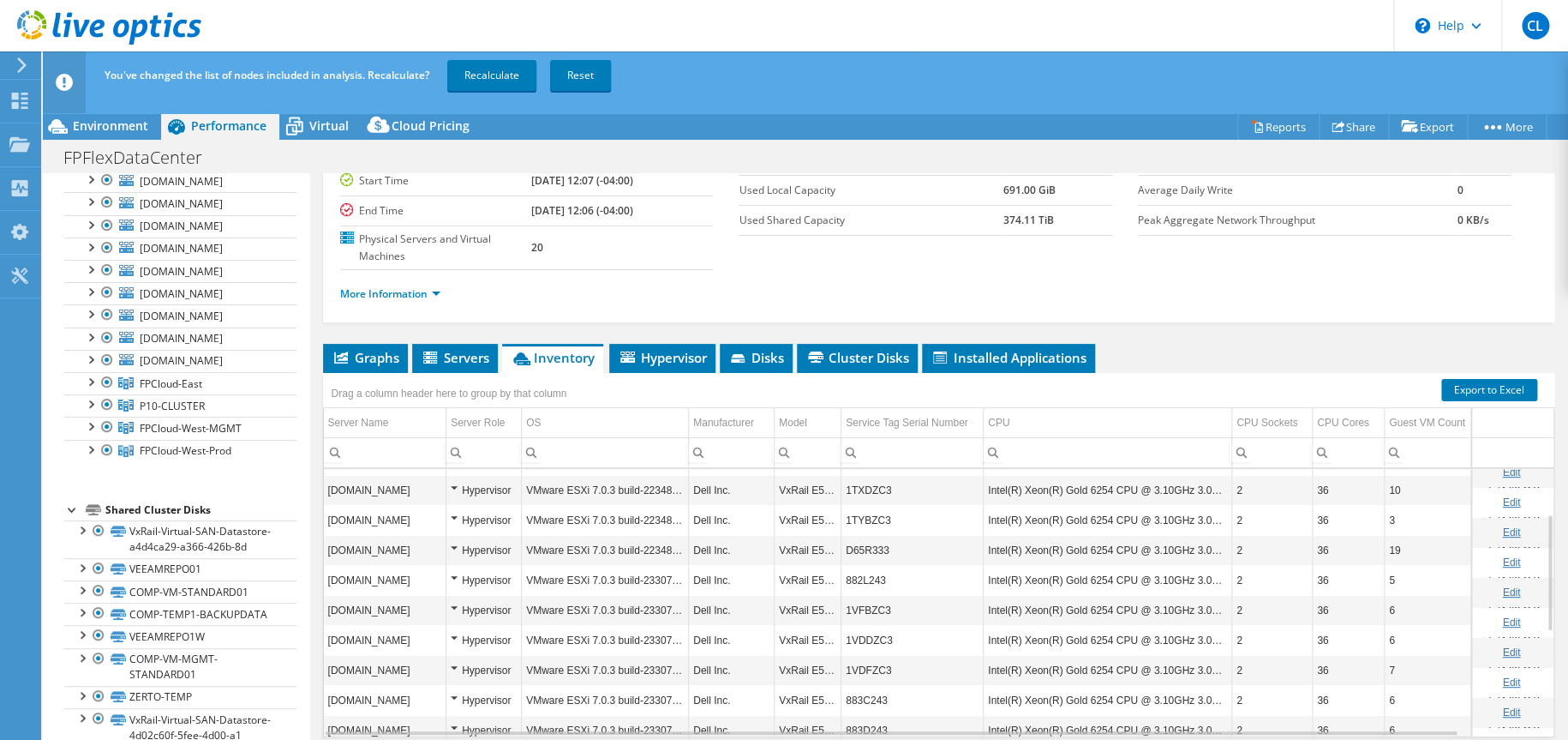
scroll to position [0, 0]
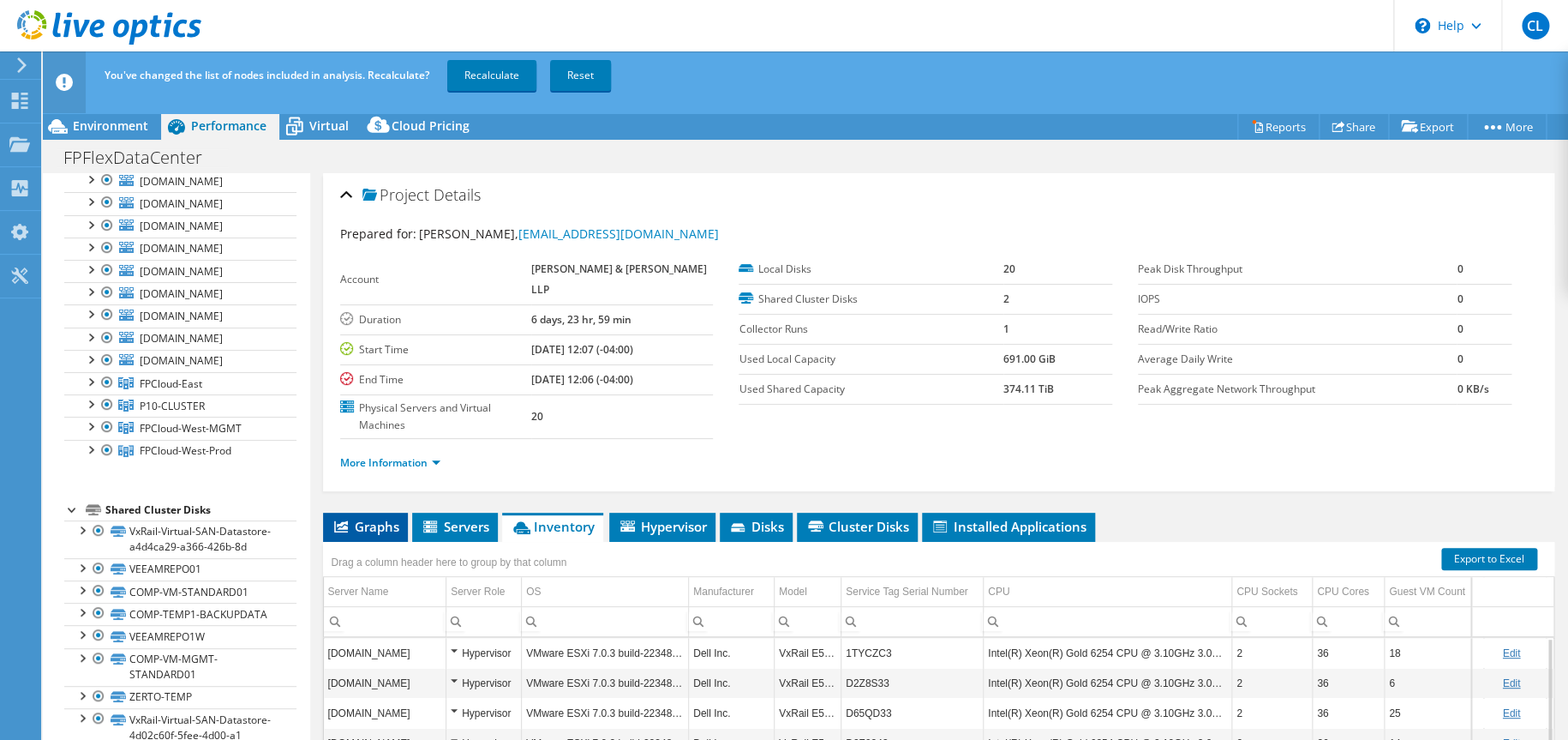
click at [380, 517] on span "Graphs" at bounding box center [365, 526] width 68 height 17
